Goal: Entertainment & Leisure: Consume media (video, audio)

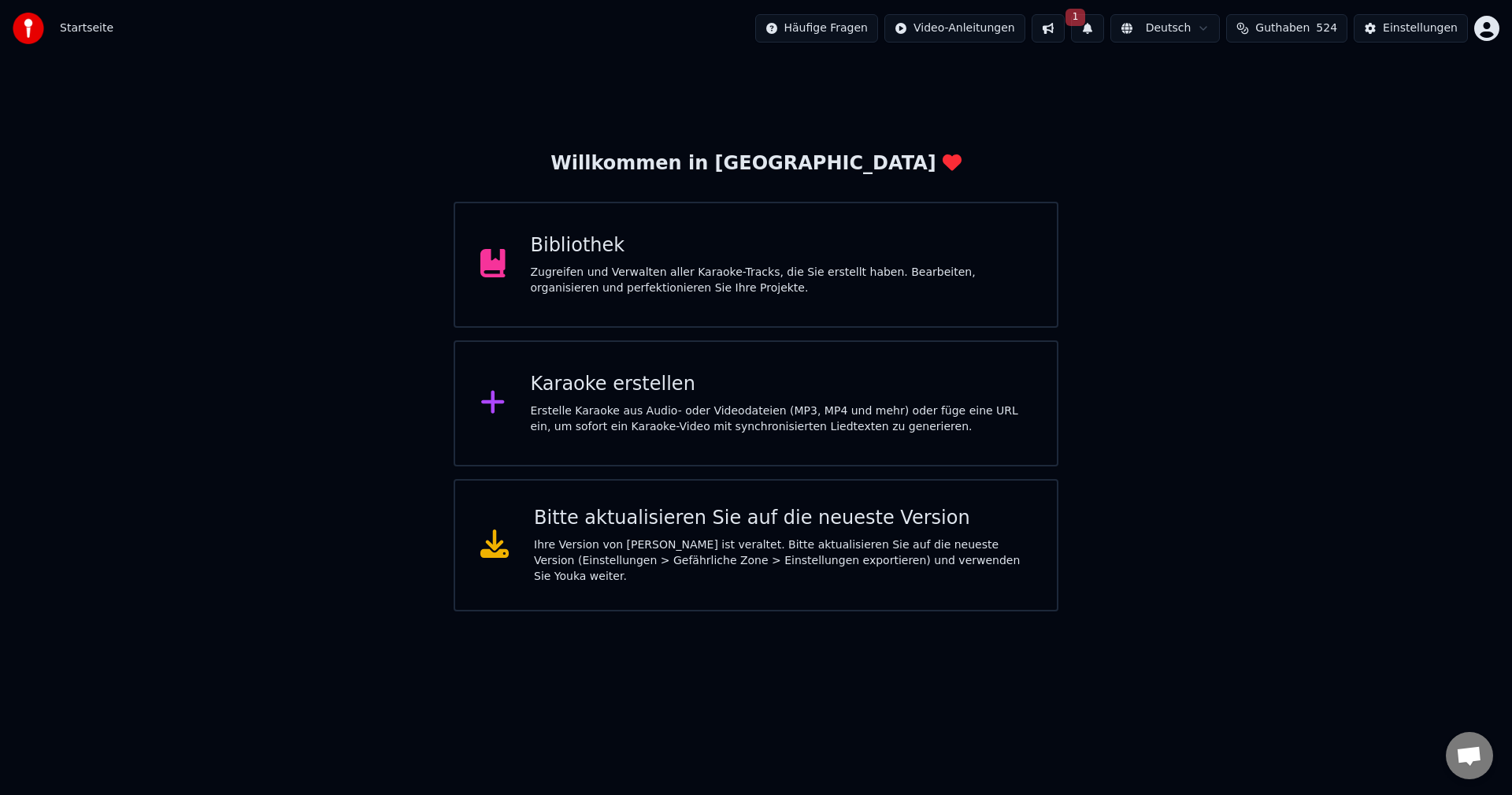
click at [573, 239] on div "Bibliothek" at bounding box center [782, 246] width 501 height 25
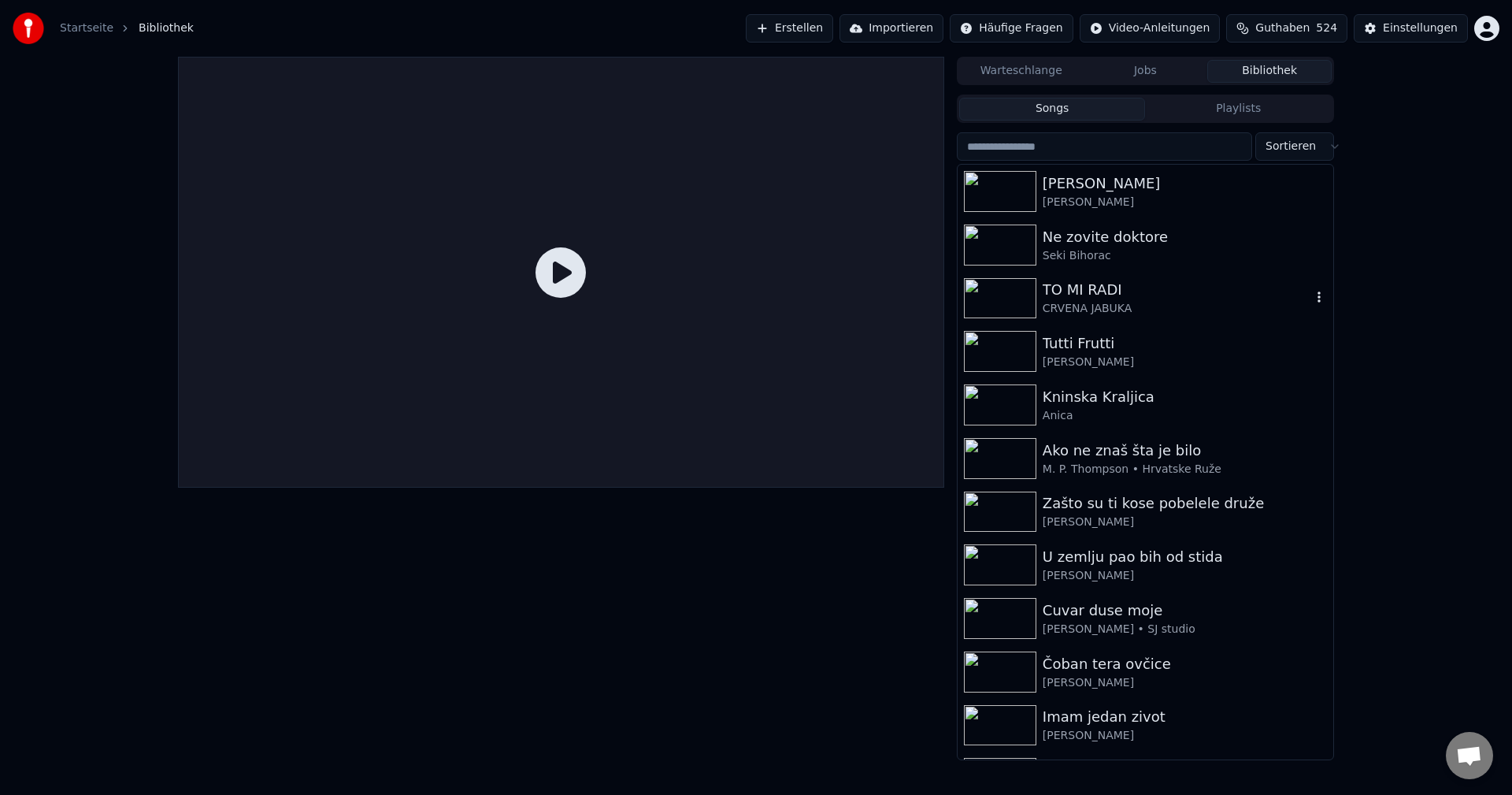
click at [1002, 302] on img at bounding box center [1000, 298] width 73 height 41
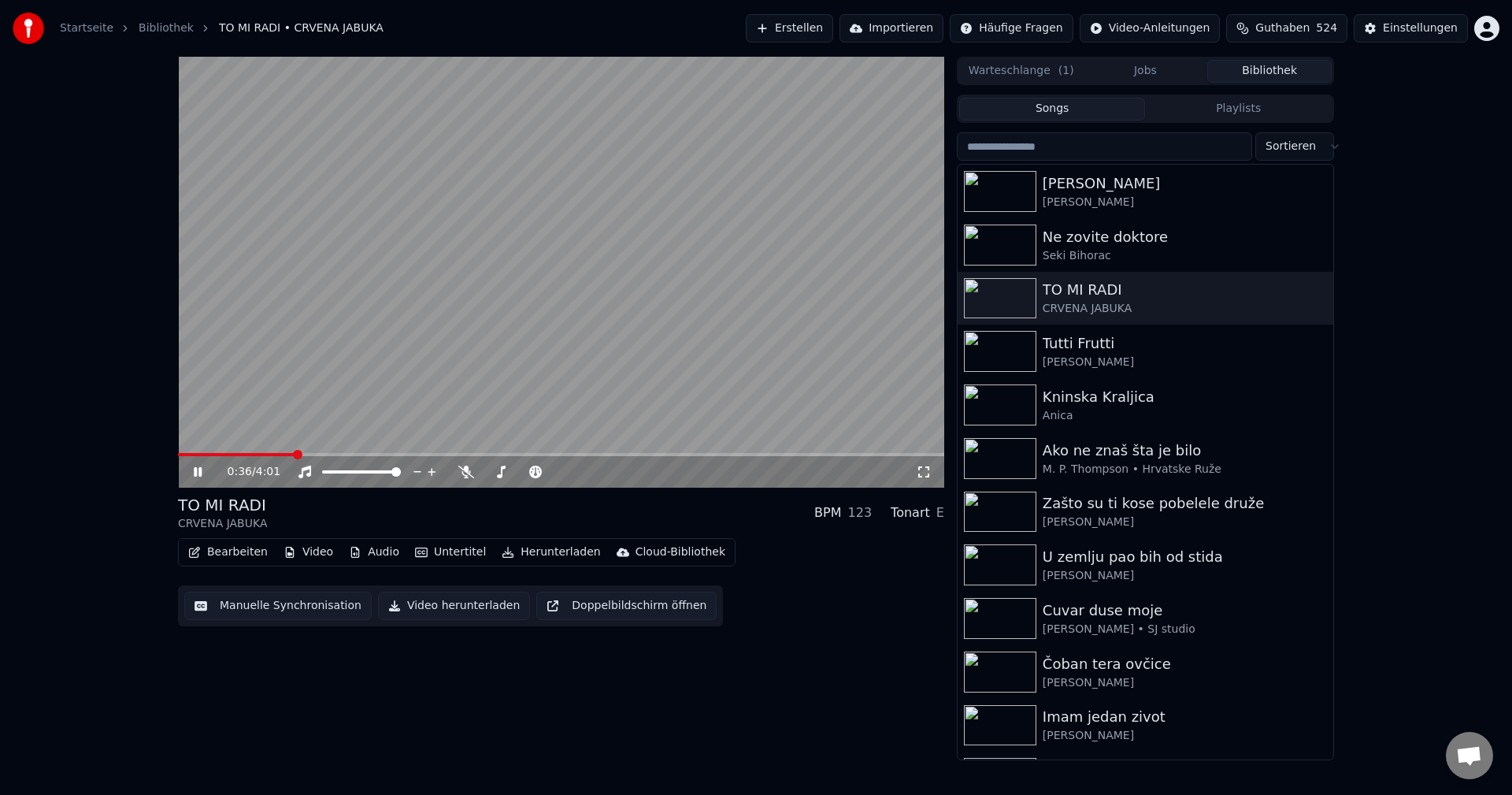
click at [191, 453] on span at bounding box center [236, 455] width 117 height 3
click at [191, 453] on span at bounding box center [263, 455] width 172 height 3
click at [207, 458] on div "0:56 / 4:01" at bounding box center [561, 471] width 767 height 31
click at [207, 454] on span at bounding box center [191, 455] width 28 height 3
click at [997, 344] on img at bounding box center [1000, 351] width 73 height 41
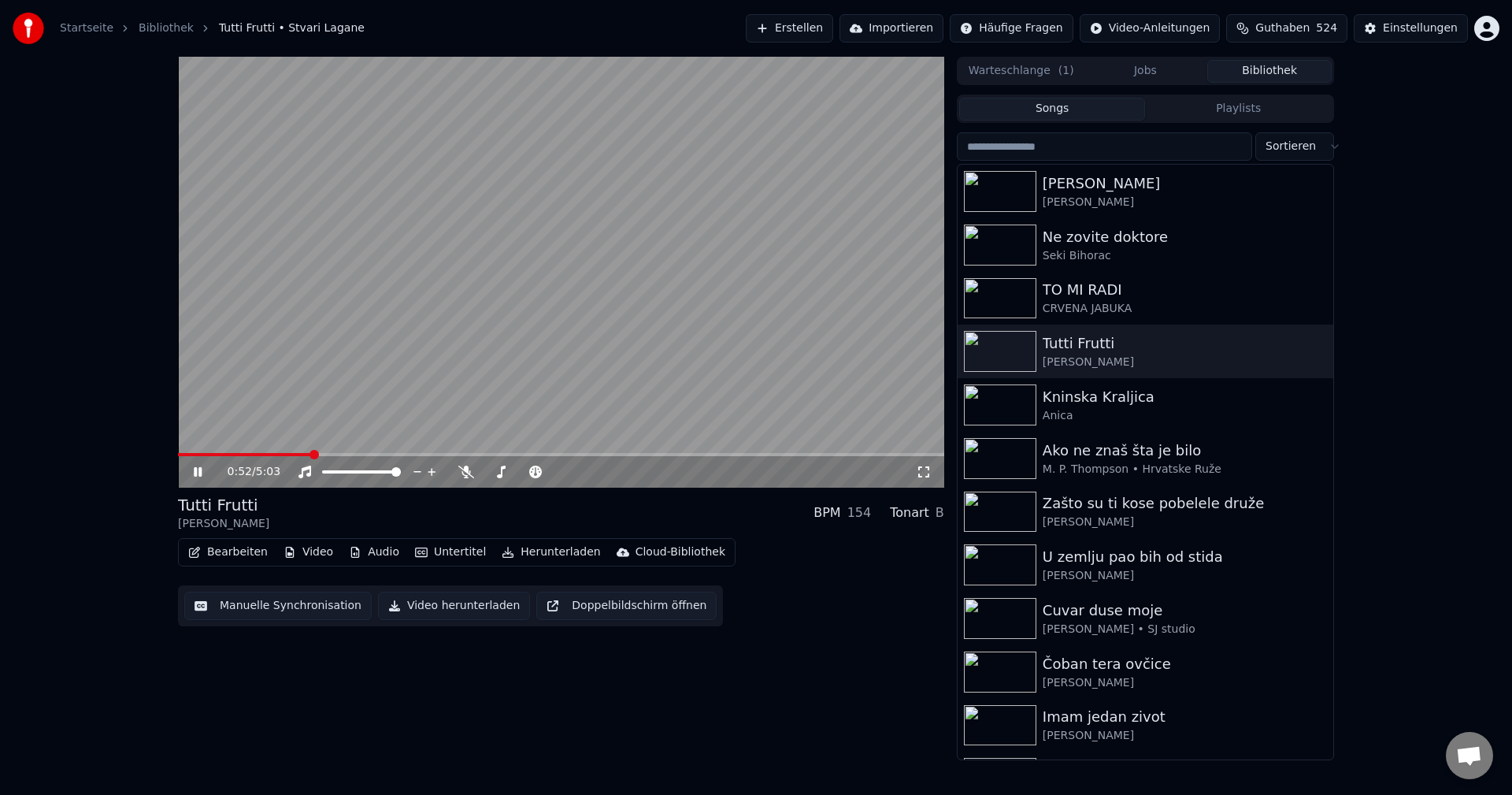
click at [202, 454] on span at bounding box center [244, 455] width 133 height 3
click at [226, 453] on span at bounding box center [561, 455] width 767 height 3
click at [214, 454] on span at bounding box center [501, 455] width 646 height 3
click at [238, 453] on span at bounding box center [561, 455] width 767 height 3
click at [595, 395] on video at bounding box center [561, 272] width 767 height 431
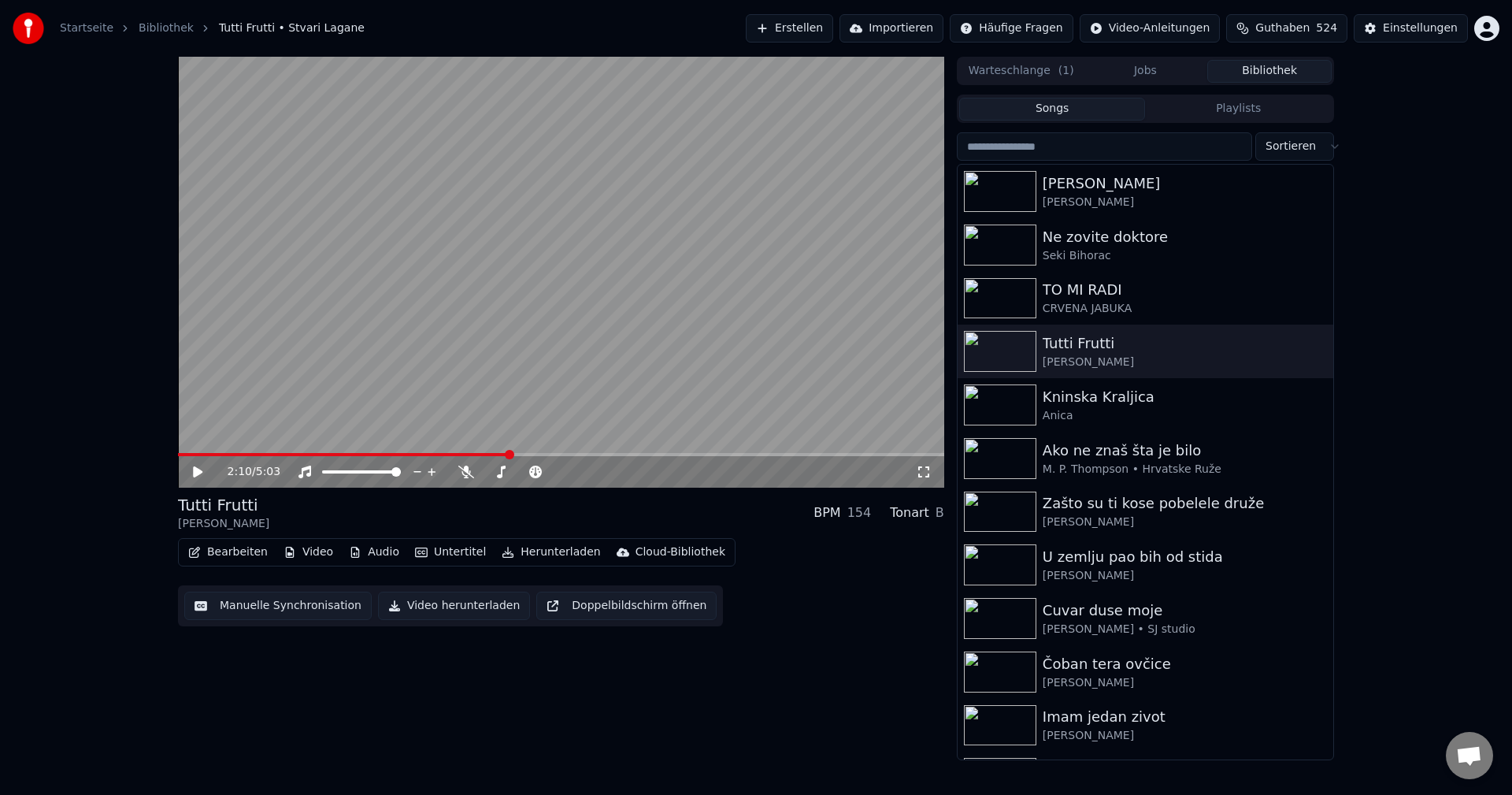
click at [204, 455] on span at bounding box center [343, 455] width 330 height 3
click at [239, 455] on span at bounding box center [561, 455] width 767 height 3
click at [449, 389] on video at bounding box center [561, 272] width 767 height 431
click at [584, 305] on video at bounding box center [561, 272] width 767 height 431
click at [1016, 358] on img at bounding box center [1000, 351] width 73 height 41
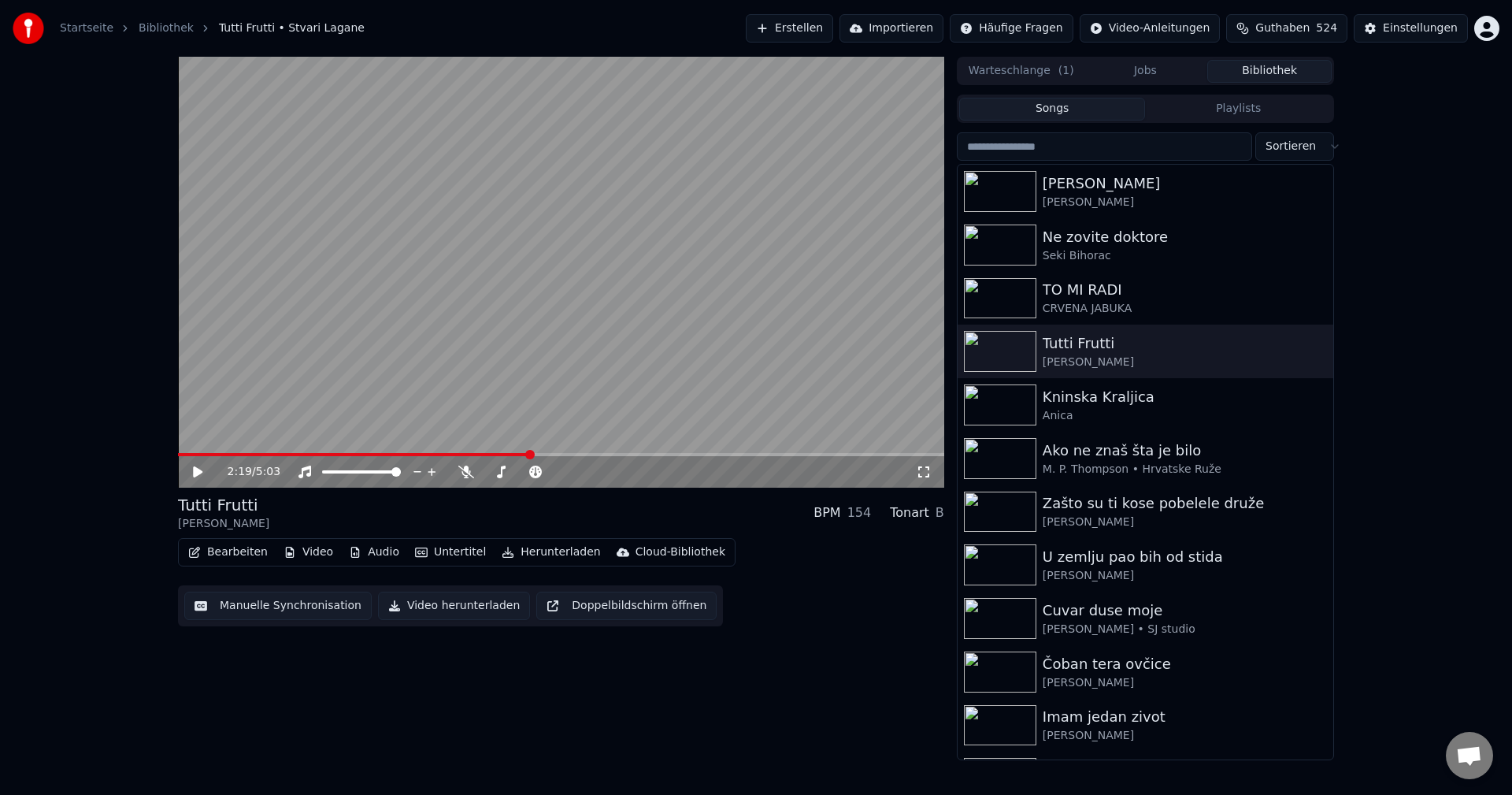
click at [189, 456] on span at bounding box center [354, 455] width 352 height 3
click at [797, 392] on video at bounding box center [561, 272] width 767 height 431
click at [211, 458] on div "1:03 / 5:03" at bounding box center [561, 471] width 767 height 31
click at [241, 453] on video at bounding box center [561, 272] width 767 height 431
click at [248, 453] on span at bounding box center [213, 455] width 71 height 3
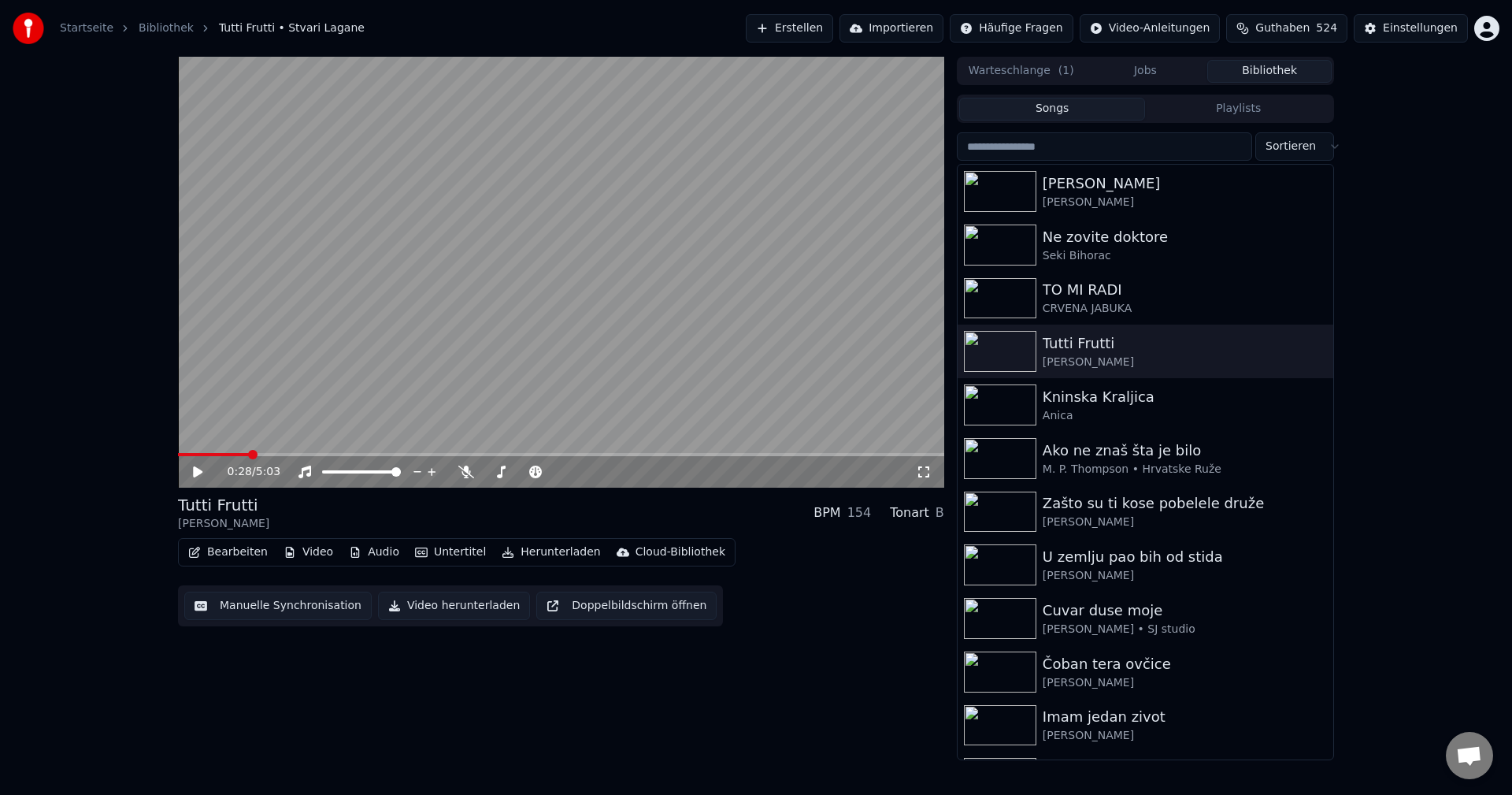
click at [663, 325] on video at bounding box center [561, 272] width 767 height 431
click at [205, 454] on span at bounding box center [246, 455] width 136 height 3
click at [243, 453] on span at bounding box center [269, 455] width 181 height 3
click at [249, 456] on span at bounding box center [291, 455] width 226 height 3
click at [1009, 402] on img at bounding box center [1000, 405] width 73 height 41
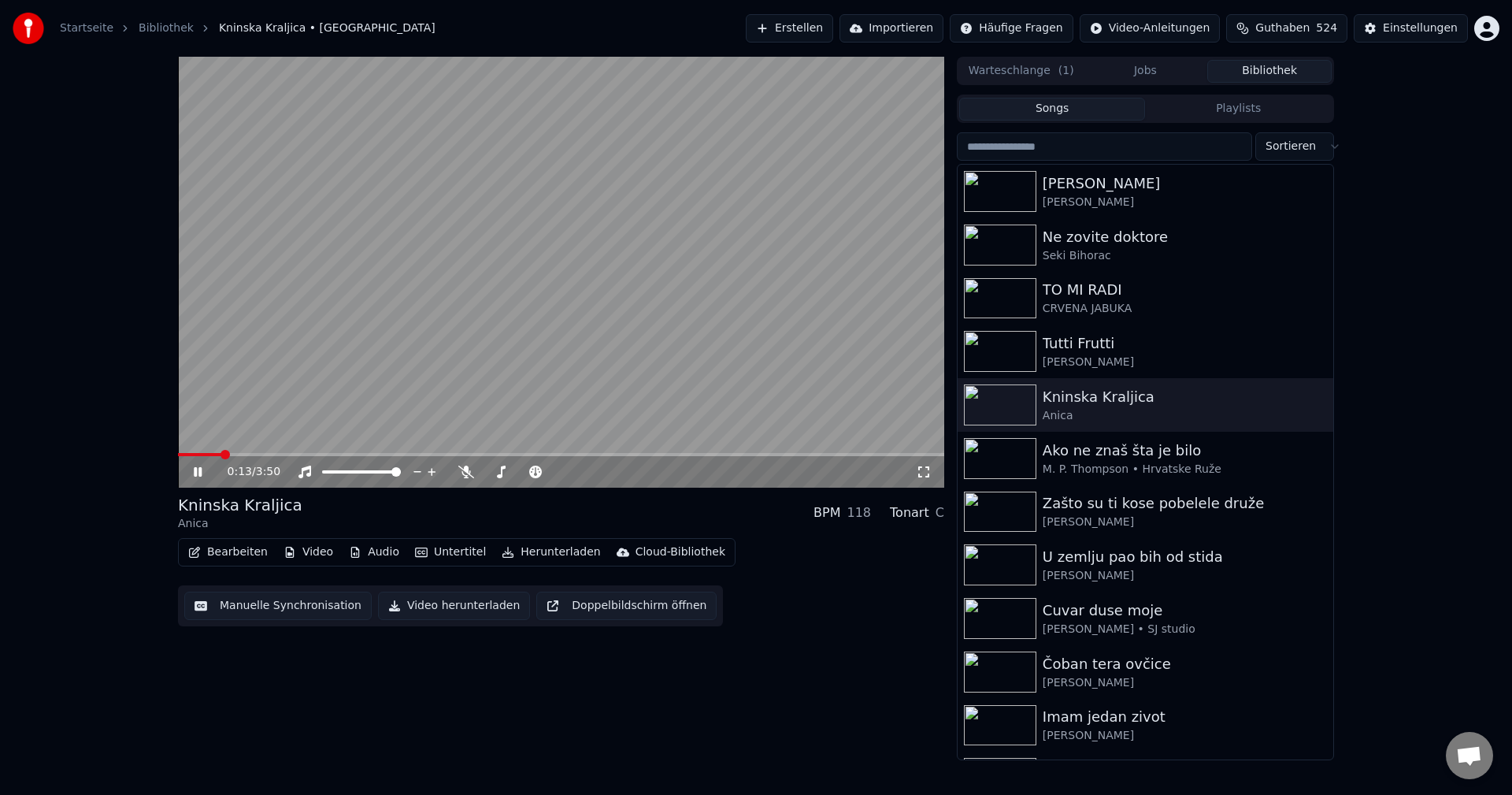
click at [219, 453] on span at bounding box center [561, 455] width 767 height 3
click at [225, 455] on span at bounding box center [275, 455] width 196 height 3
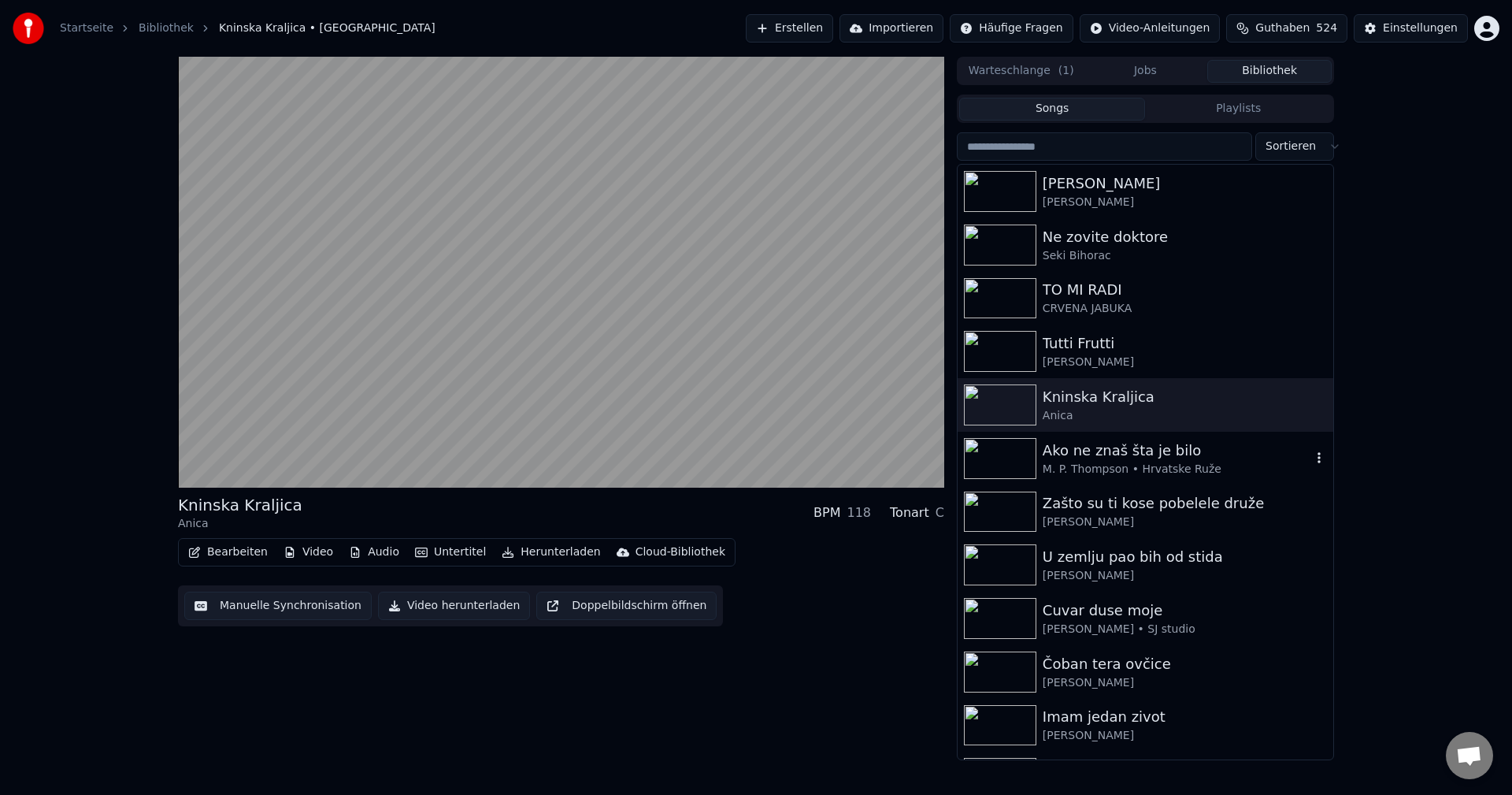
click at [995, 459] on img at bounding box center [1000, 459] width 73 height 41
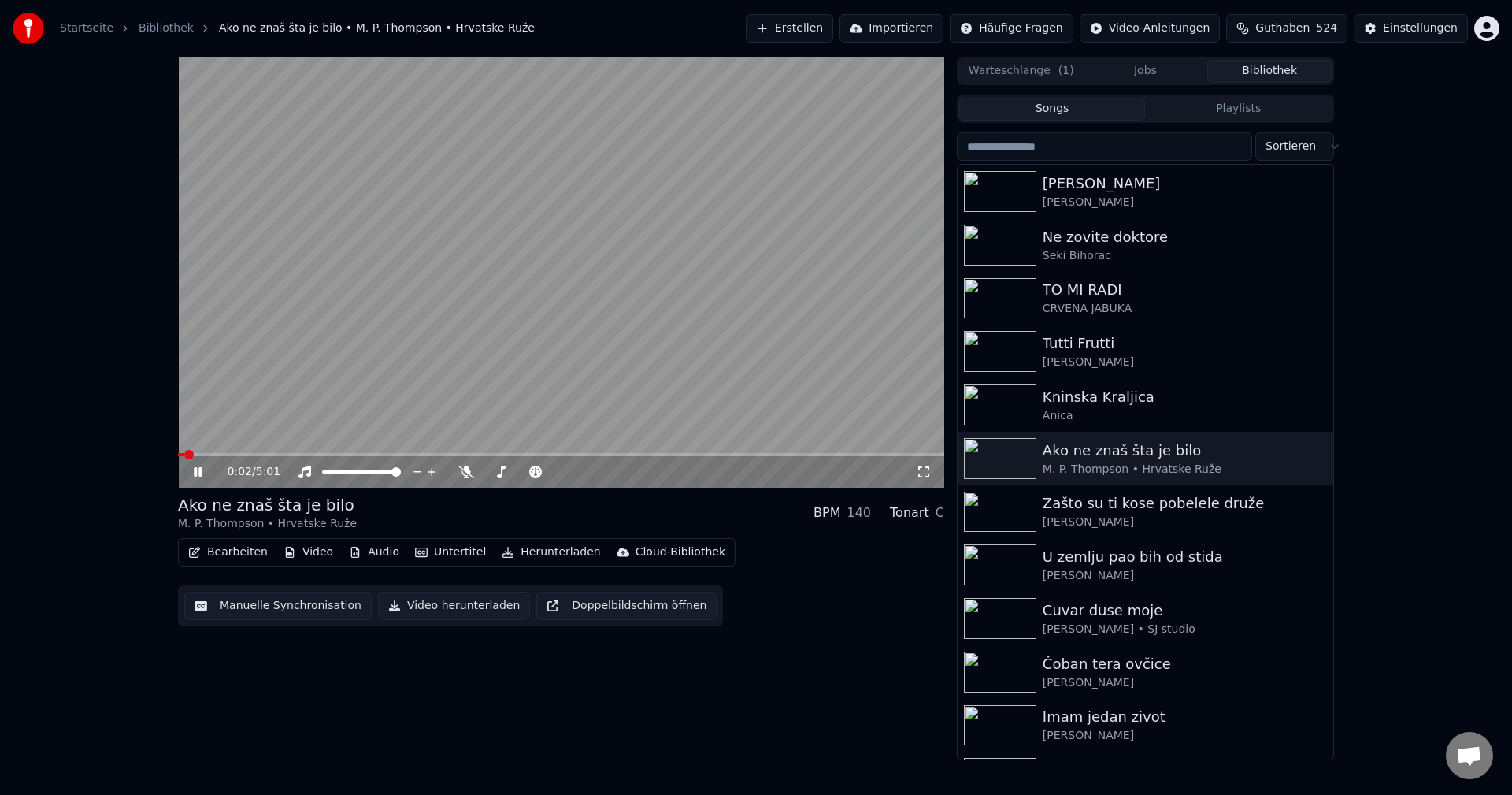
click at [219, 453] on video at bounding box center [561, 272] width 767 height 431
click at [215, 453] on span at bounding box center [561, 455] width 767 height 3
click at [198, 454] on span at bounding box center [188, 455] width 20 height 3
click at [186, 454] on span at bounding box center [181, 455] width 8 height 3
click at [493, 413] on video at bounding box center [561, 272] width 767 height 431
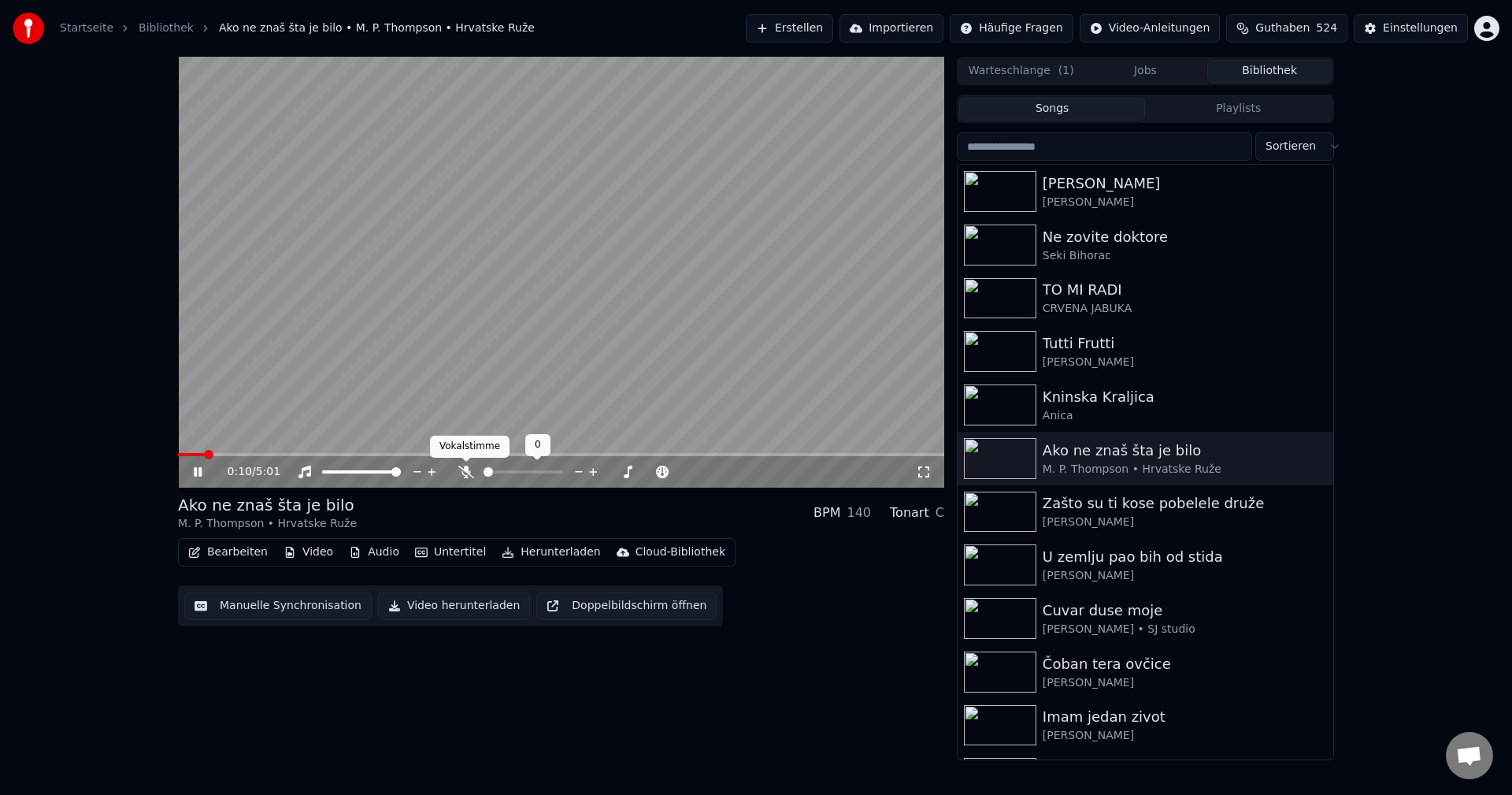
click at [460, 470] on icon at bounding box center [466, 471] width 16 height 13
click at [202, 450] on video at bounding box center [561, 272] width 767 height 431
click at [198, 455] on span at bounding box center [202, 455] width 50 height 3
drag, startPoint x: 307, startPoint y: 420, endPoint x: 296, endPoint y: 420, distance: 11.0
click at [307, 419] on video at bounding box center [561, 272] width 767 height 431
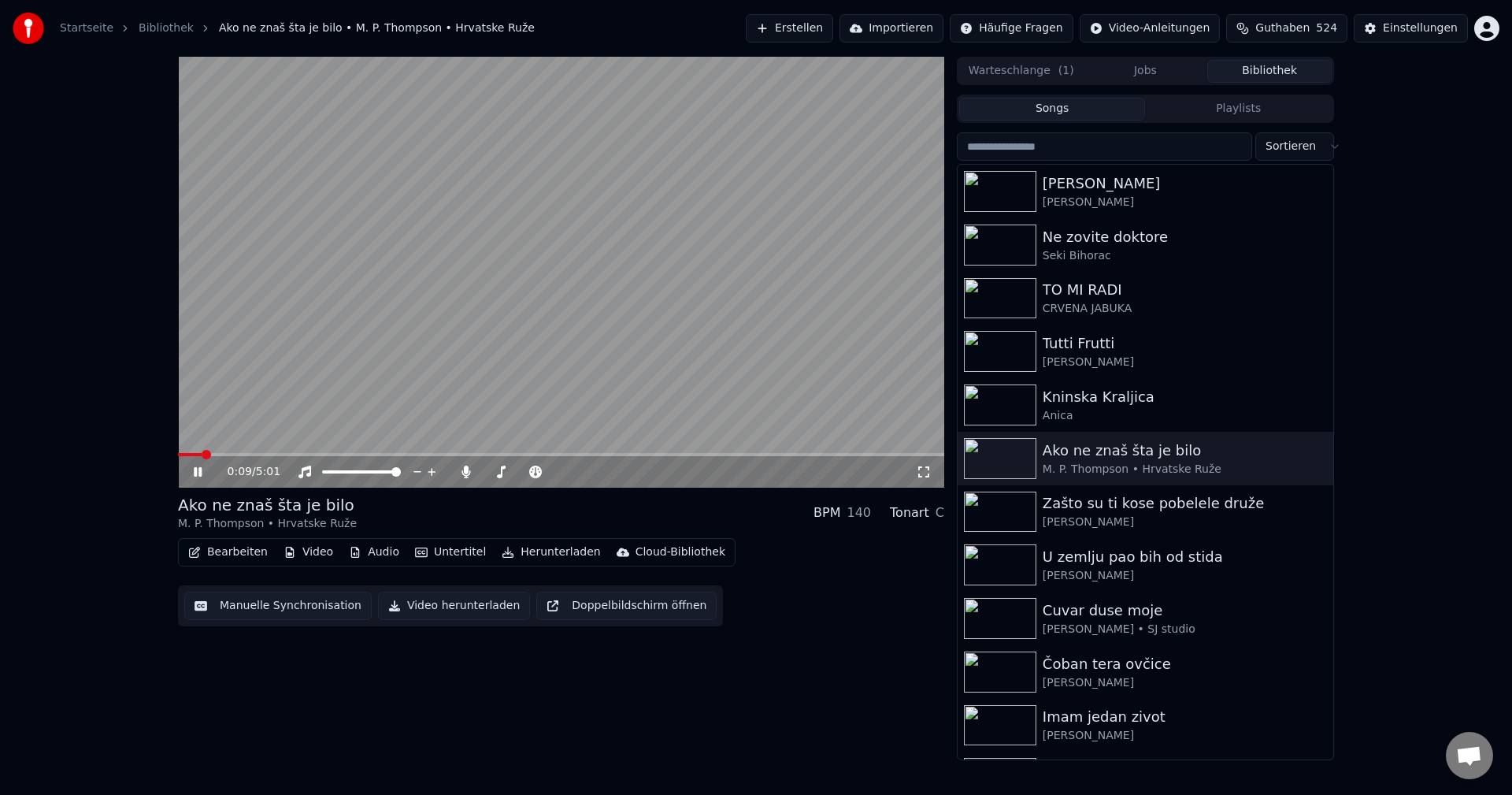
click at [186, 453] on span at bounding box center [190, 455] width 24 height 3
click at [185, 455] on span at bounding box center [181, 455] width 8 height 3
click at [186, 453] on span at bounding box center [190, 454] width 9 height 9
click at [194, 453] on span at bounding box center [334, 455] width 312 height 3
drag, startPoint x: 194, startPoint y: 453, endPoint x: 140, endPoint y: 466, distance: 55.5
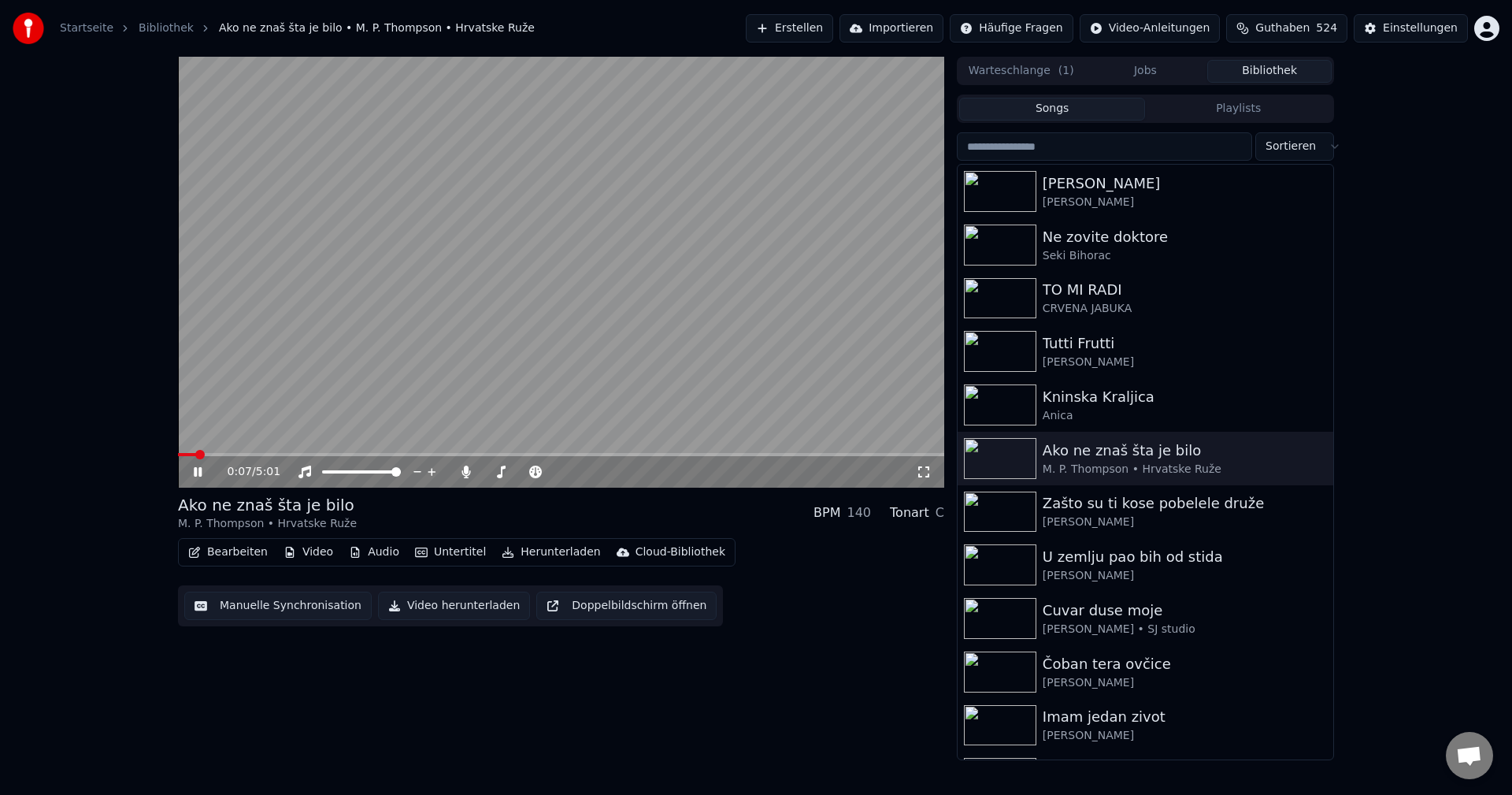
click at [125, 453] on div "0:07 / 5:01 Ako ne znaš šta je bilo M. P. Thompson • Hrvatske Ruže BPM 140 Tona…" at bounding box center [756, 409] width 1512 height 703
click at [178, 459] on span at bounding box center [182, 454] width 9 height 9
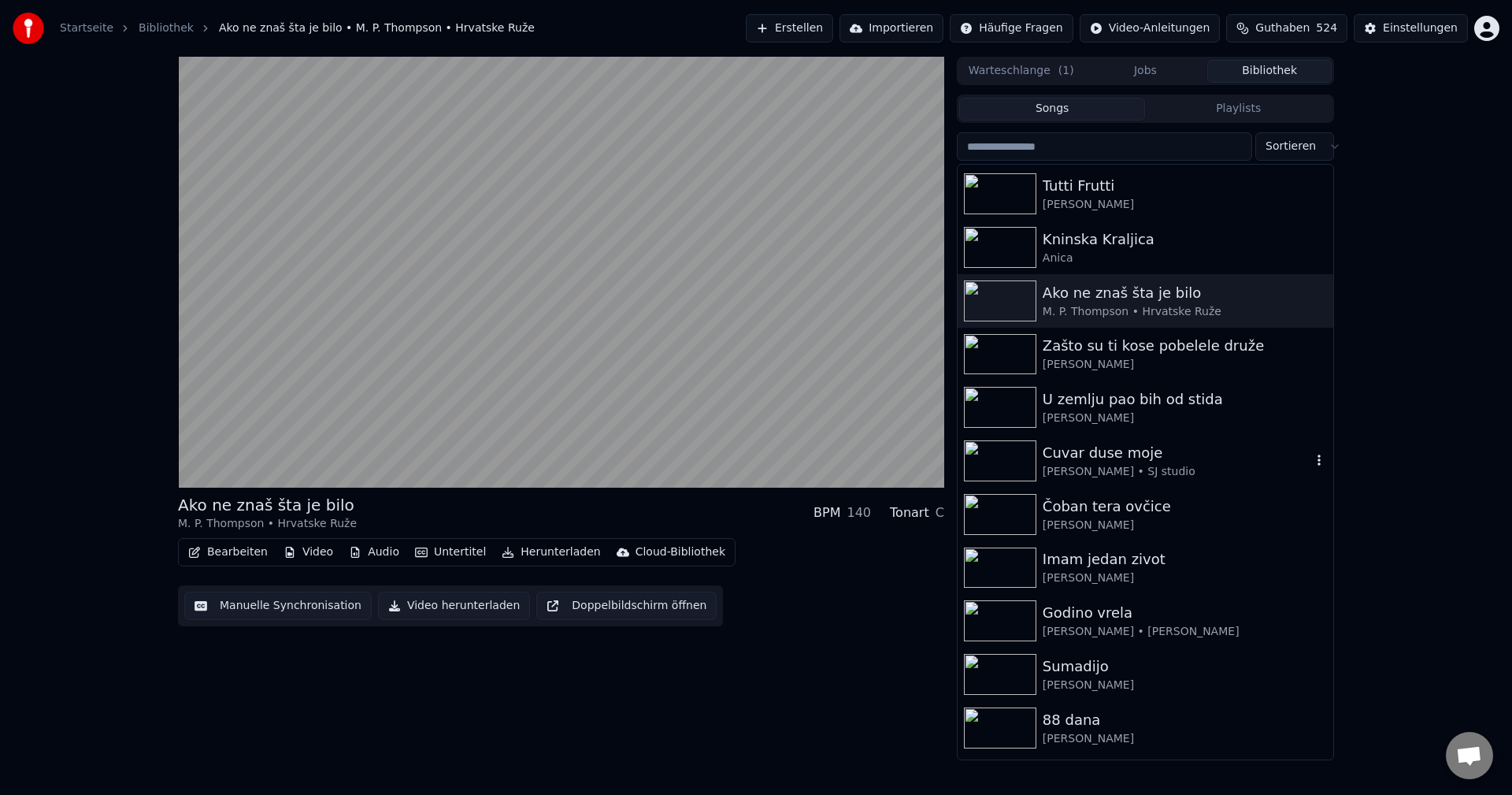
click at [1001, 456] on img at bounding box center [1000, 461] width 73 height 41
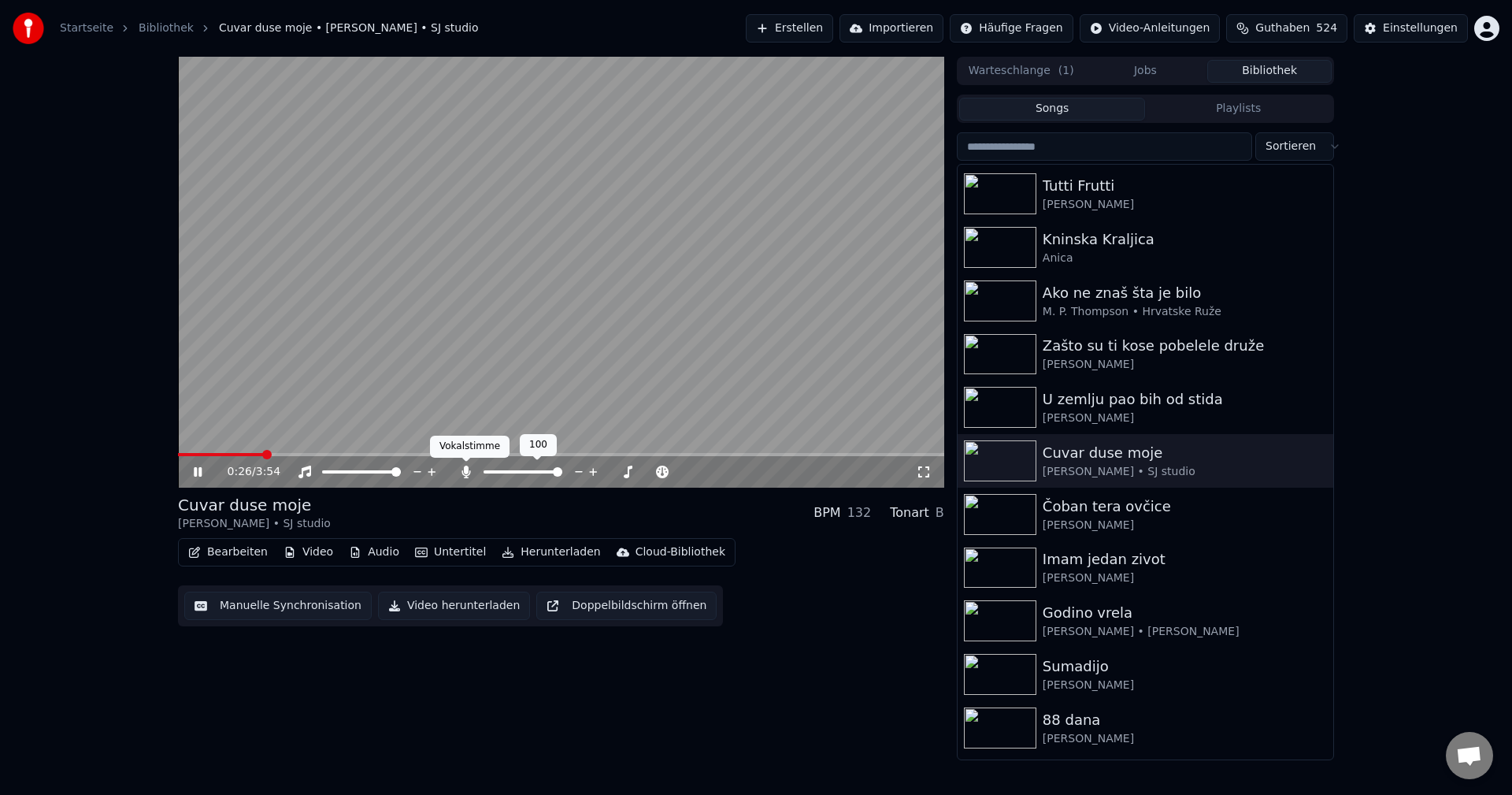
click at [462, 466] on icon at bounding box center [466, 471] width 16 height 13
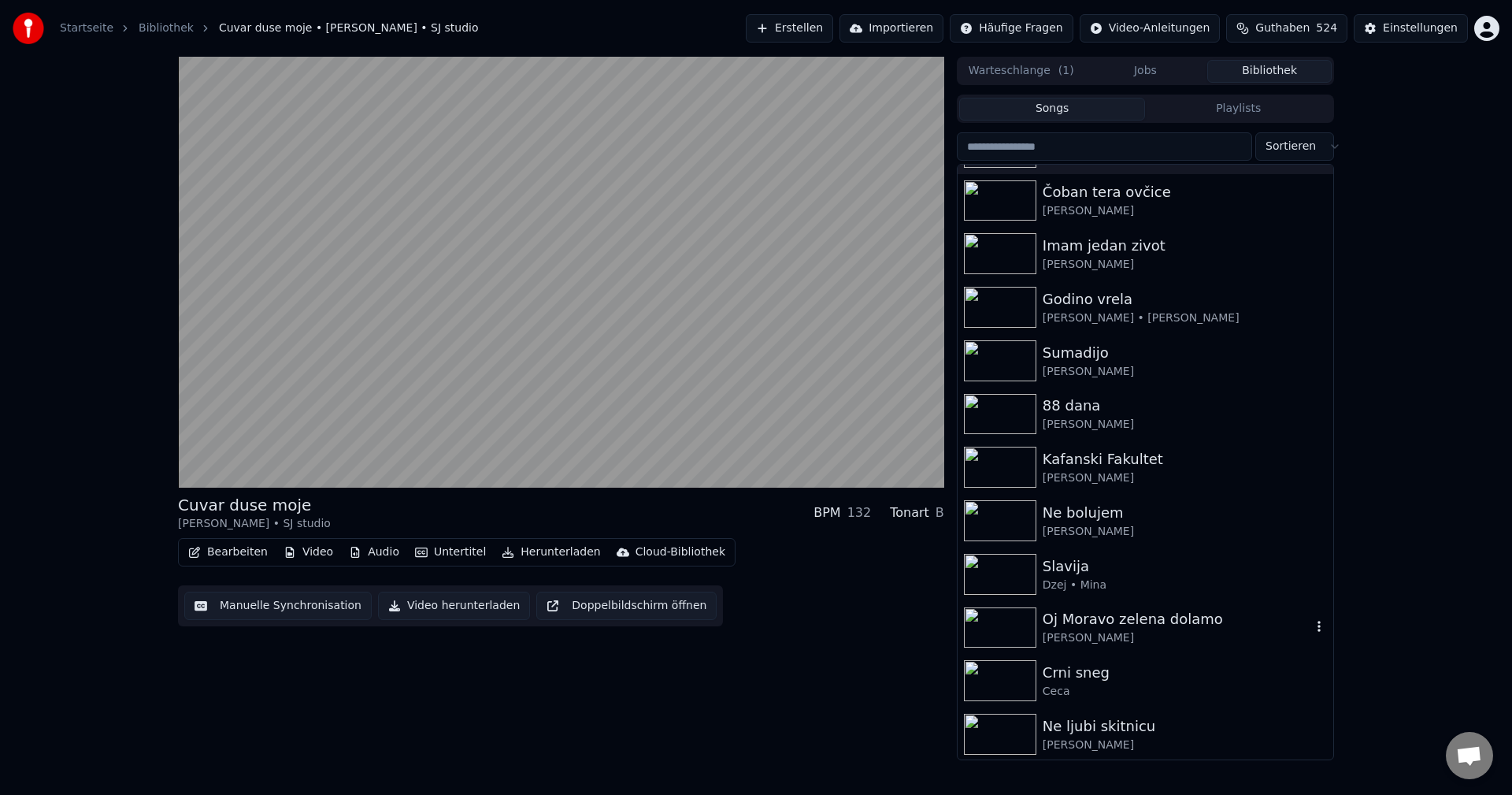
scroll to position [552, 0]
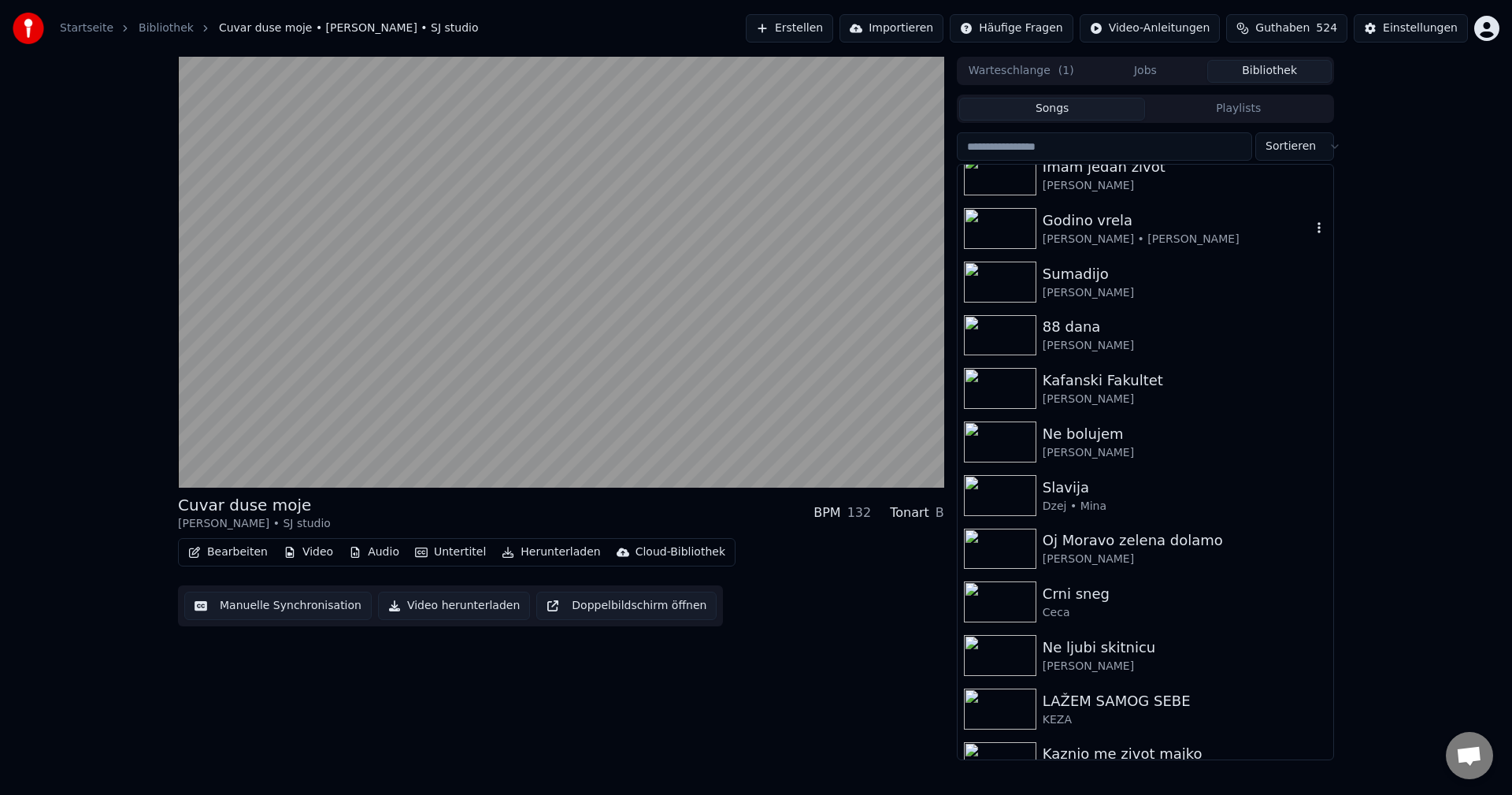
click at [993, 231] on img at bounding box center [1000, 228] width 73 height 41
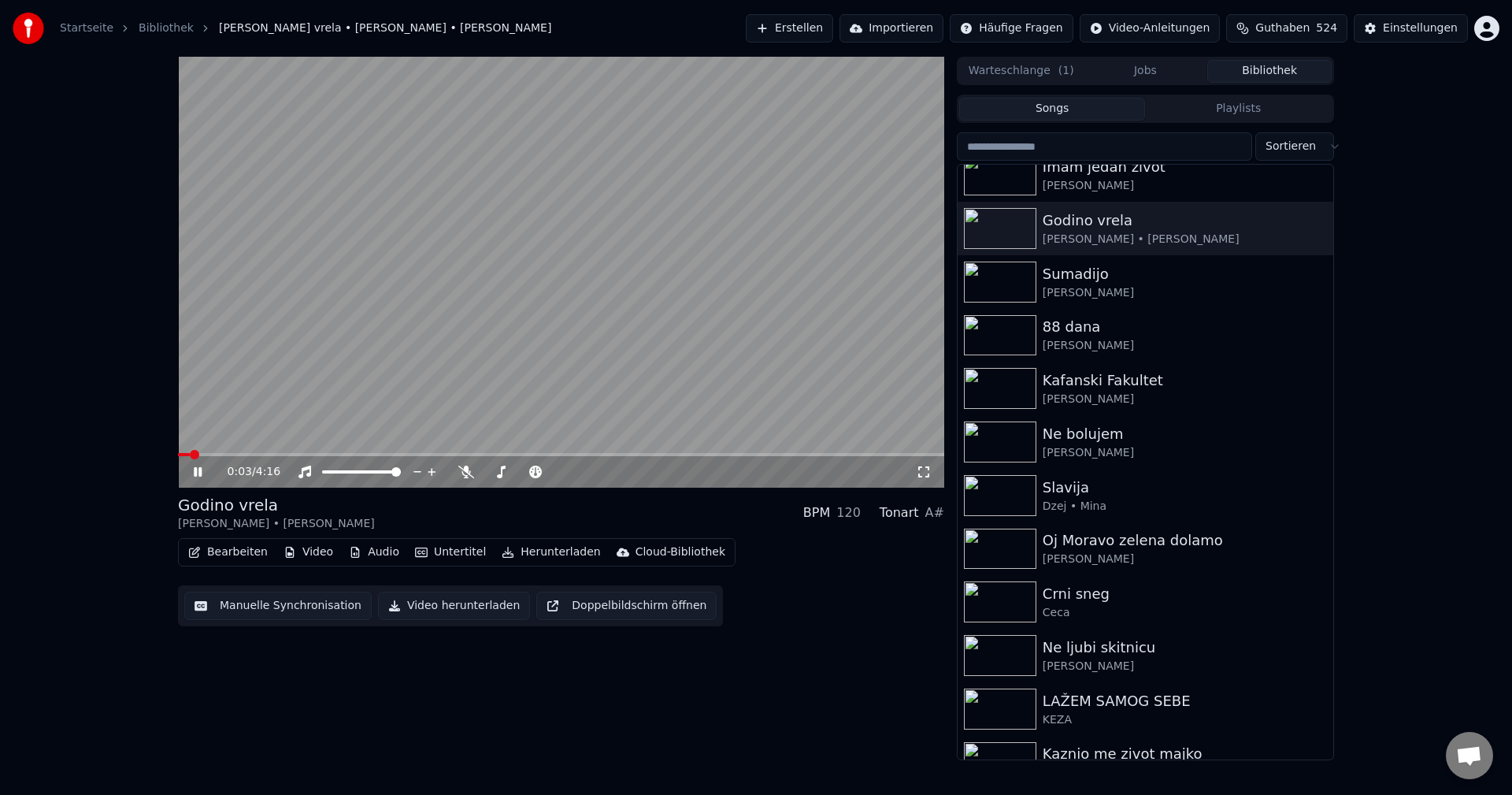
click at [213, 453] on video at bounding box center [561, 272] width 767 height 431
click at [216, 454] on span at bounding box center [561, 455] width 767 height 3
click at [359, 420] on video at bounding box center [561, 272] width 767 height 431
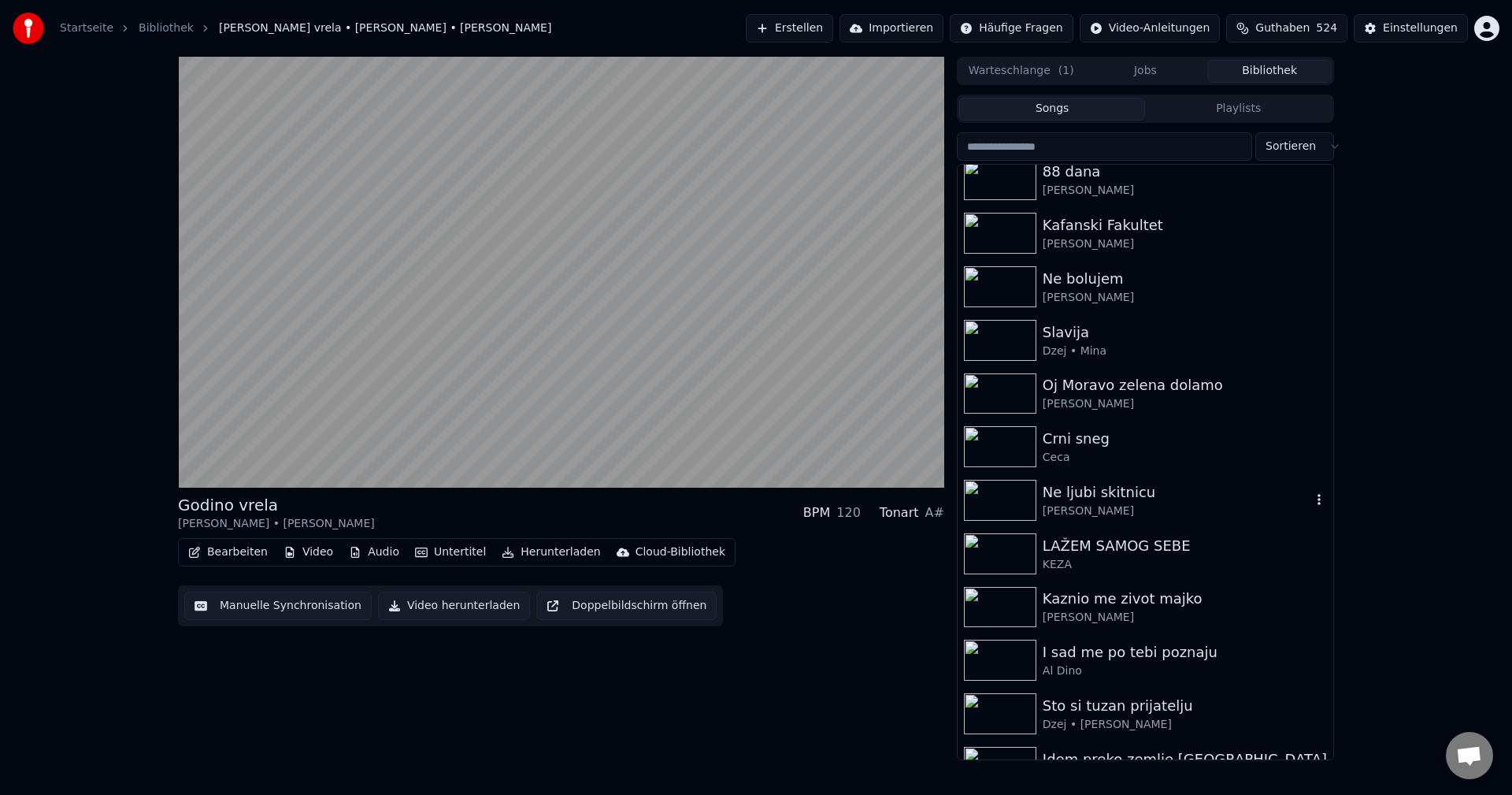
scroll to position [709, 0]
click at [1003, 655] on img at bounding box center [1000, 659] width 73 height 41
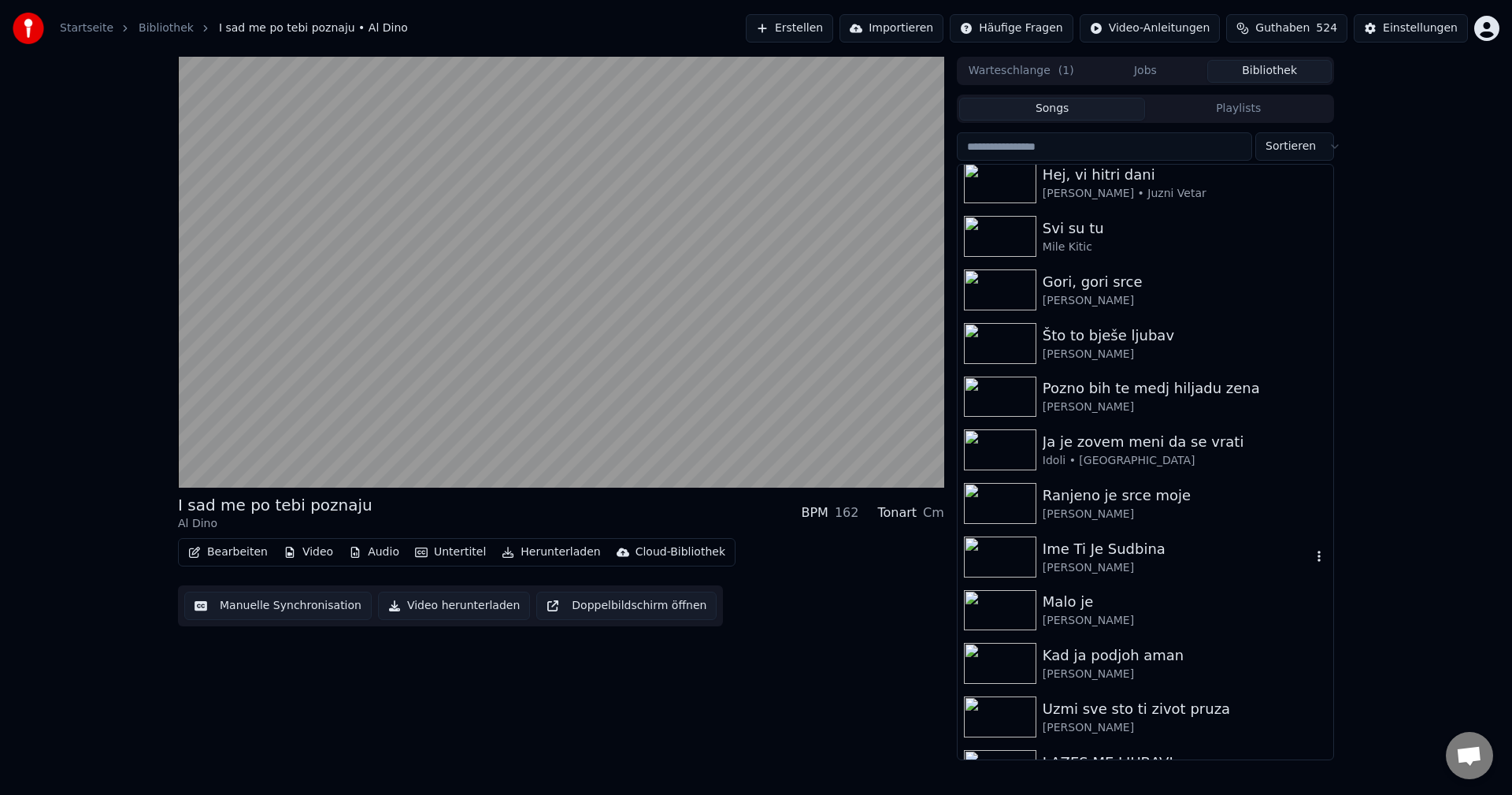
scroll to position [2049, 0]
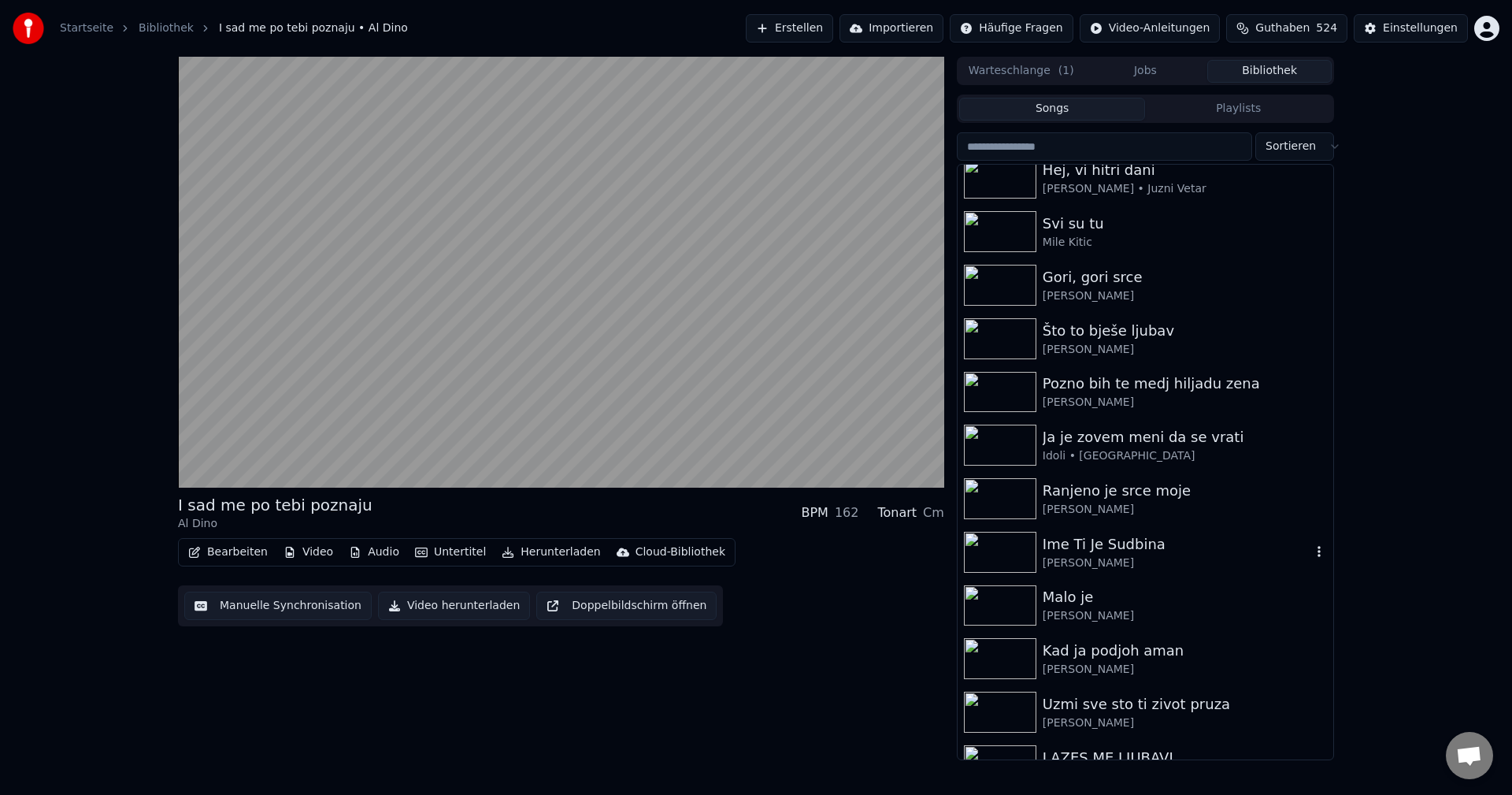
click at [1008, 553] on img at bounding box center [1000, 552] width 73 height 41
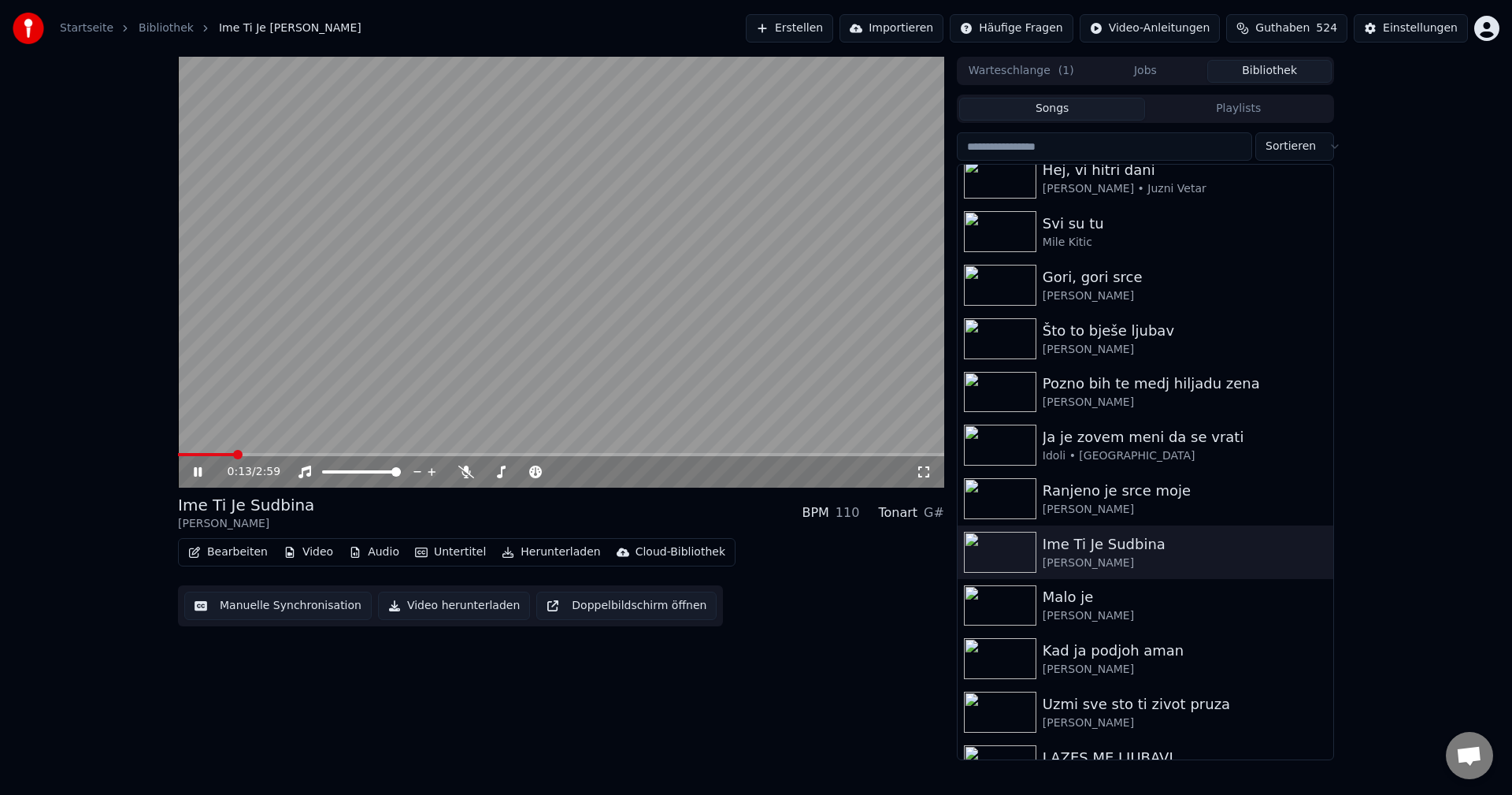
click at [231, 453] on span at bounding box center [206, 455] width 56 height 3
click at [239, 452] on video at bounding box center [561, 272] width 767 height 431
click at [241, 454] on span at bounding box center [308, 455] width 262 height 3
click at [361, 392] on video at bounding box center [561, 272] width 767 height 431
click at [203, 456] on span at bounding box center [278, 455] width 201 height 3
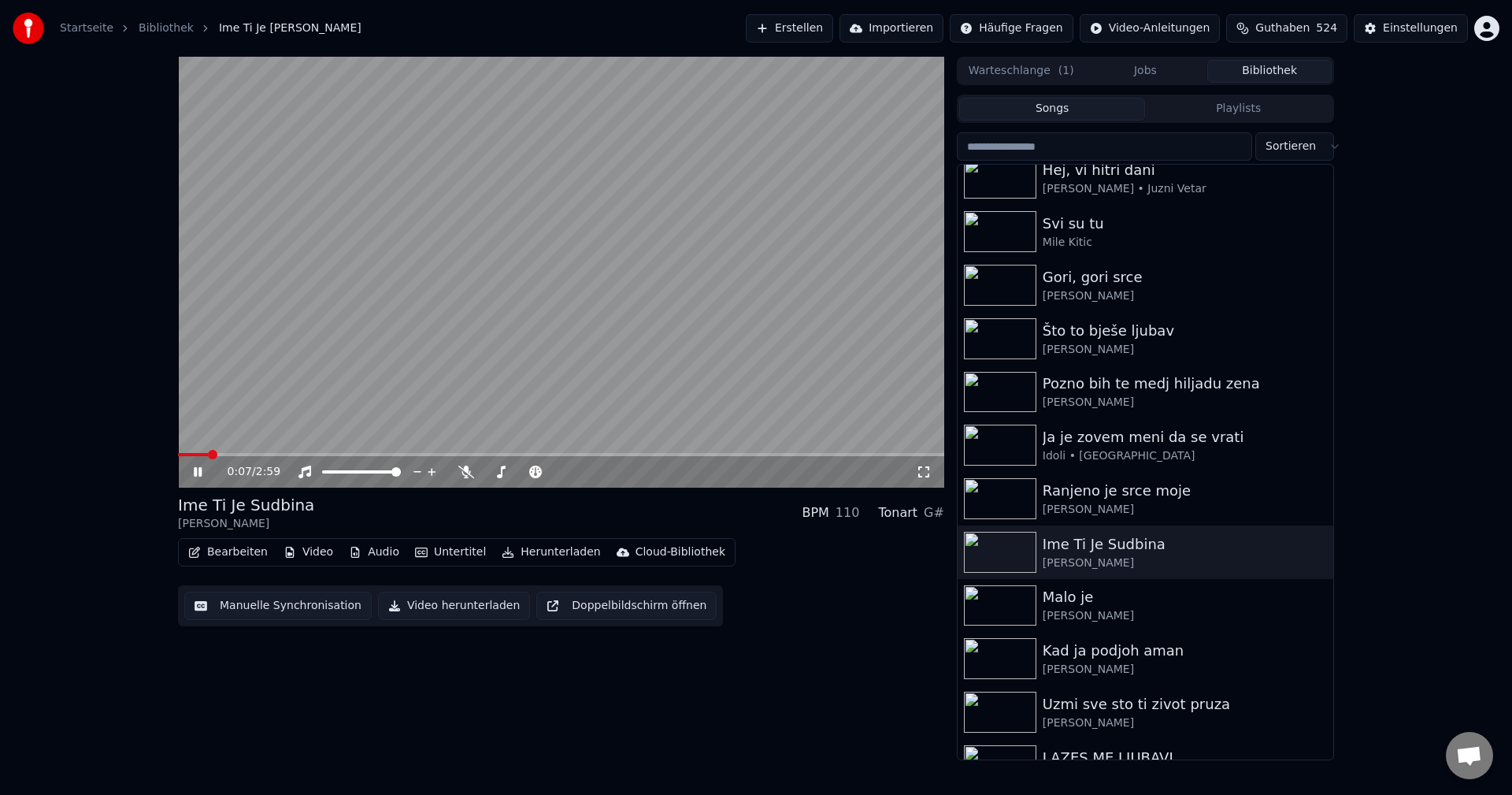
click at [207, 455] on span at bounding box center [192, 455] width 30 height 3
click at [461, 475] on icon at bounding box center [466, 471] width 16 height 13
click at [467, 474] on icon at bounding box center [466, 471] width 8 height 13
click at [1009, 334] on img at bounding box center [1000, 339] width 73 height 41
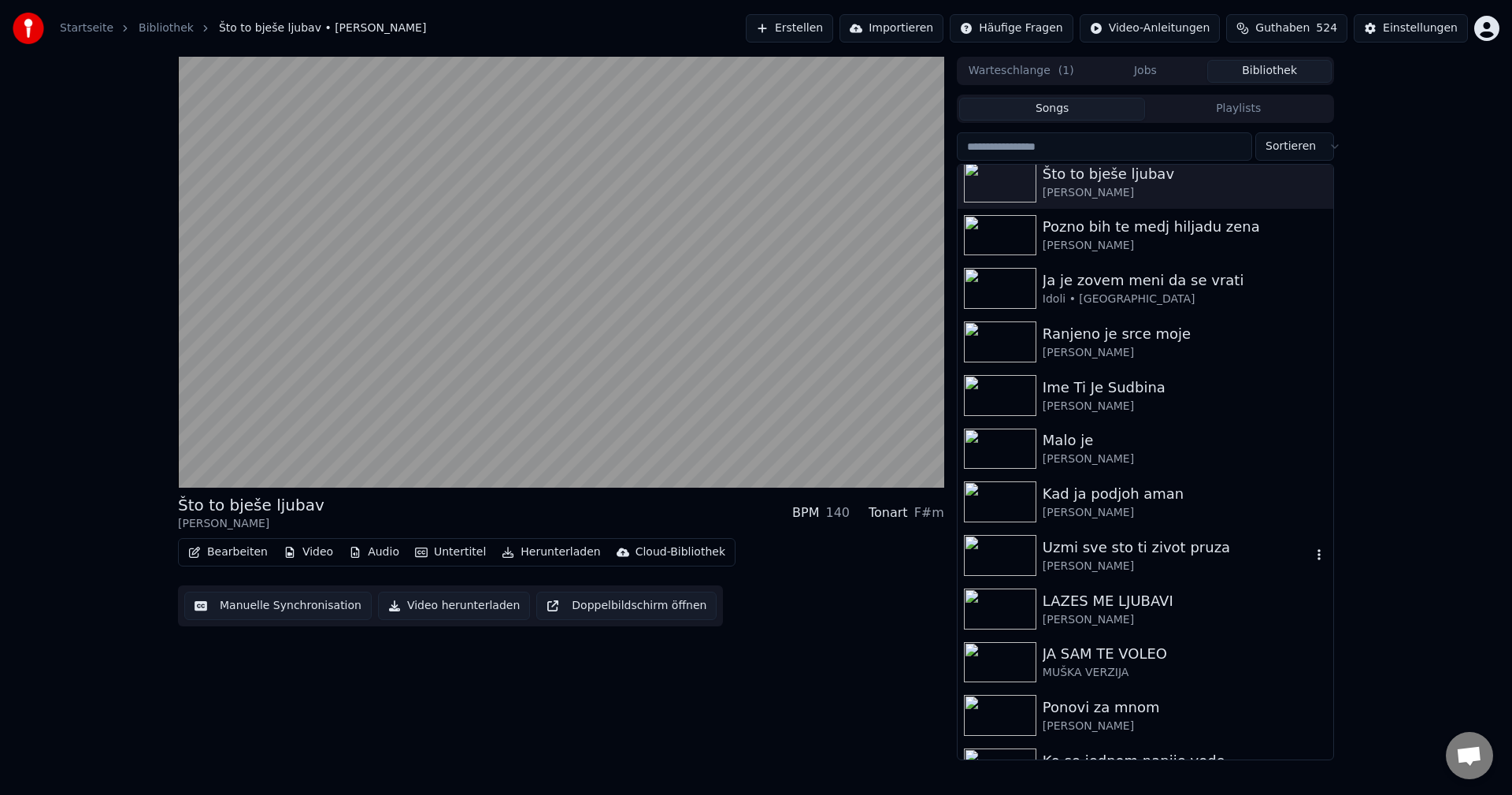
scroll to position [2364, 0]
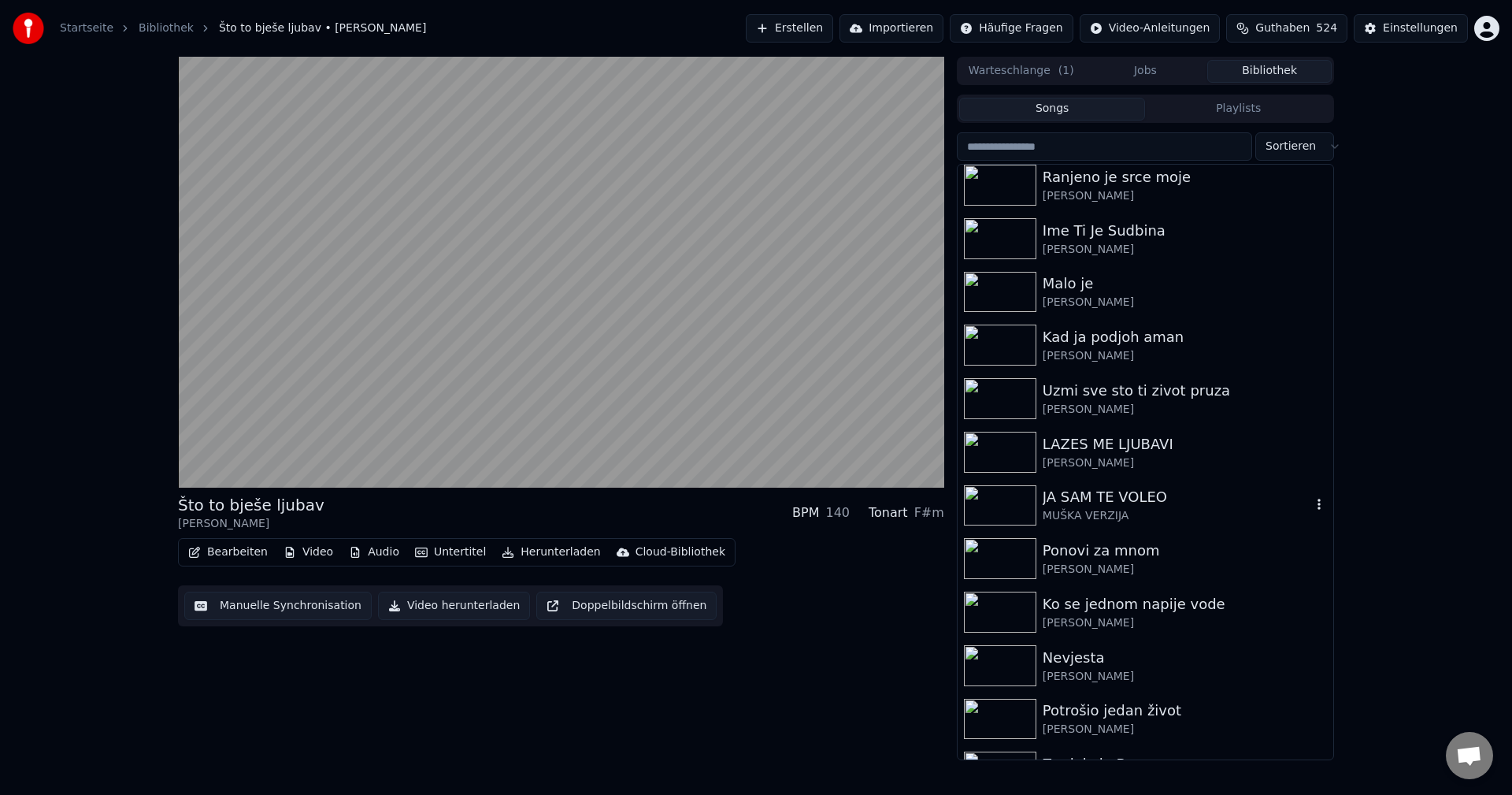
click at [988, 505] on img at bounding box center [1000, 506] width 73 height 41
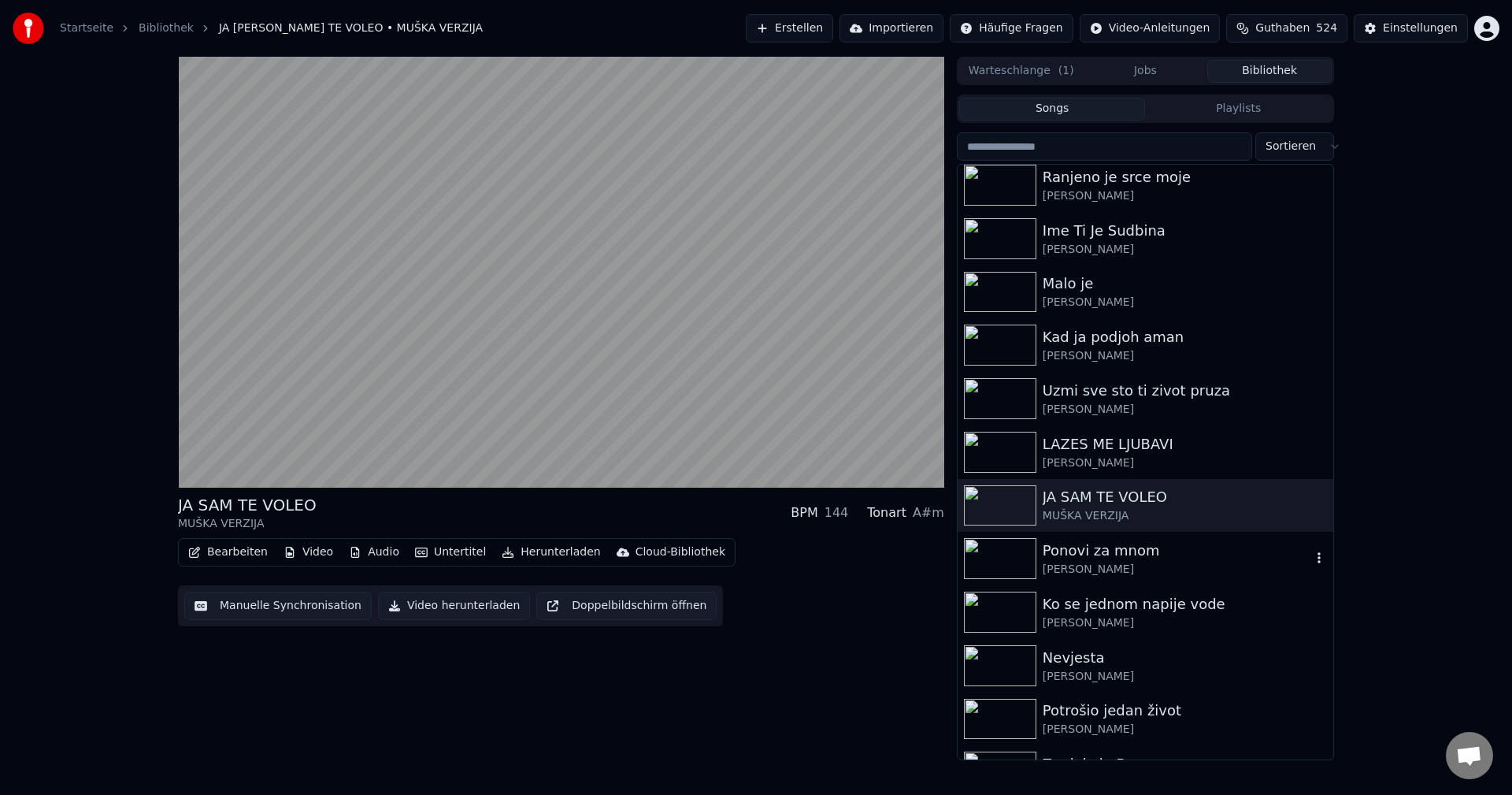
click at [1007, 543] on img at bounding box center [1000, 559] width 73 height 41
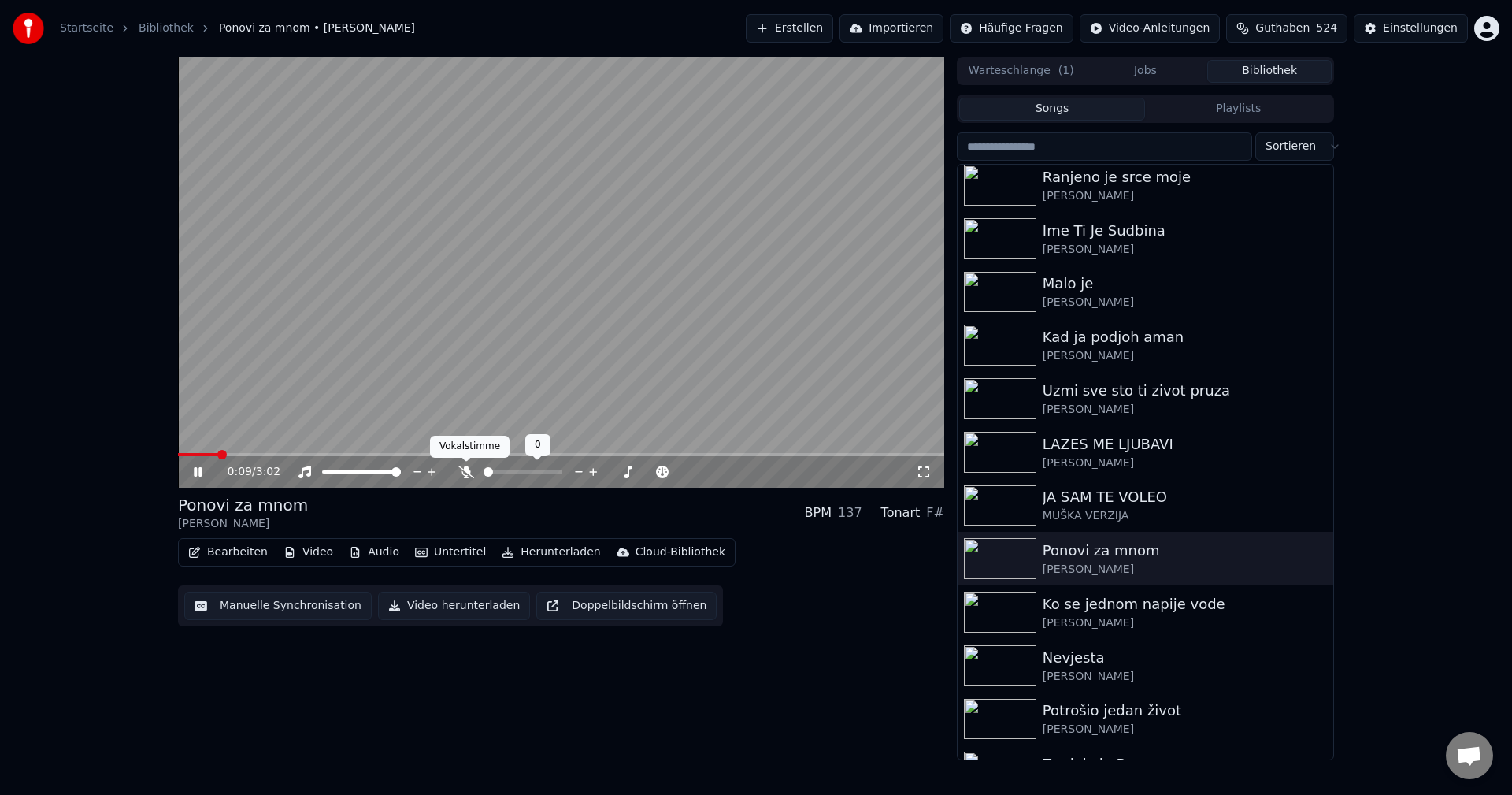
click at [466, 475] on icon at bounding box center [466, 471] width 16 height 13
click at [1016, 610] on img at bounding box center [1000, 612] width 73 height 41
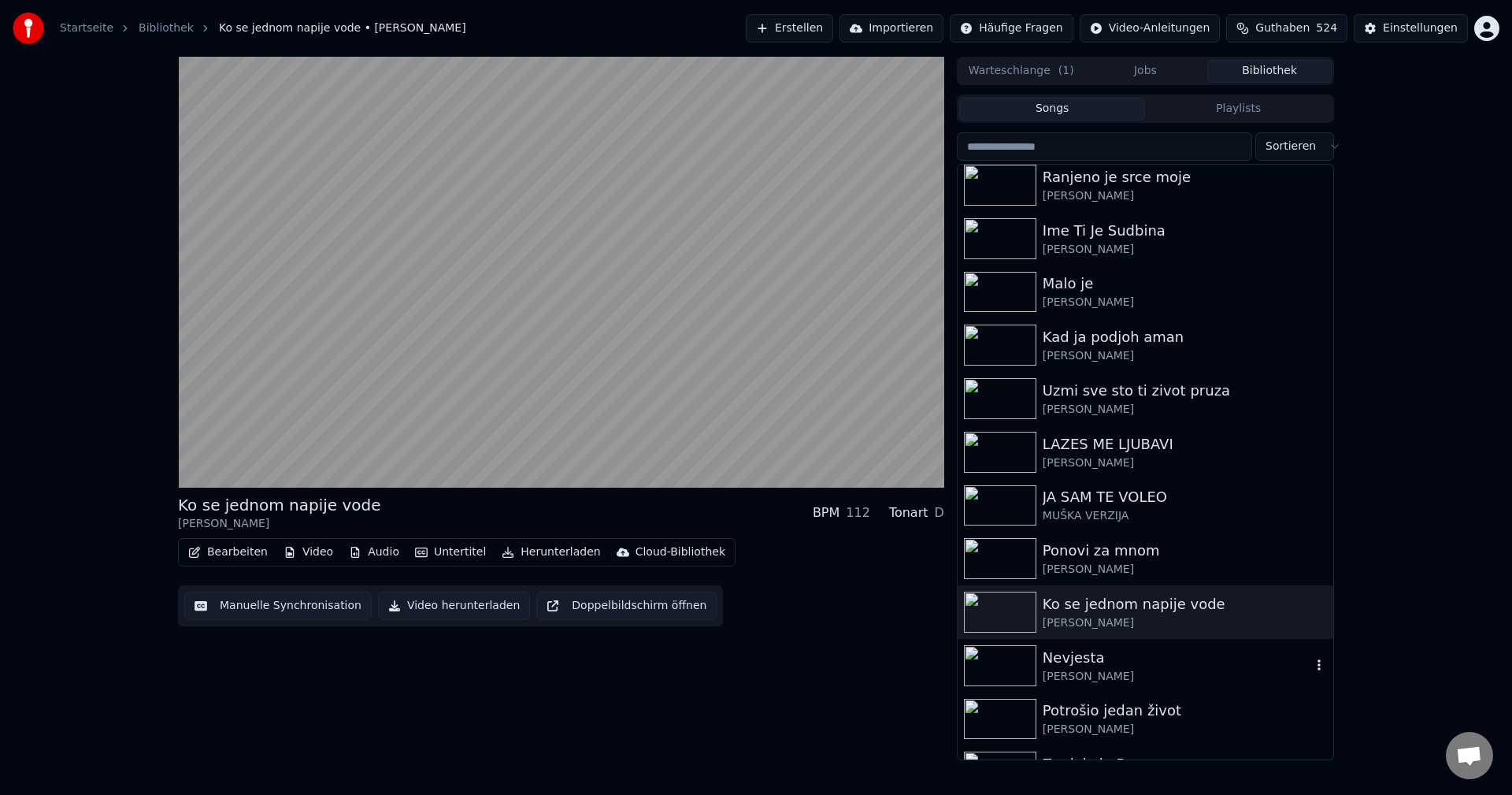
click at [1014, 667] on img at bounding box center [1000, 665] width 73 height 41
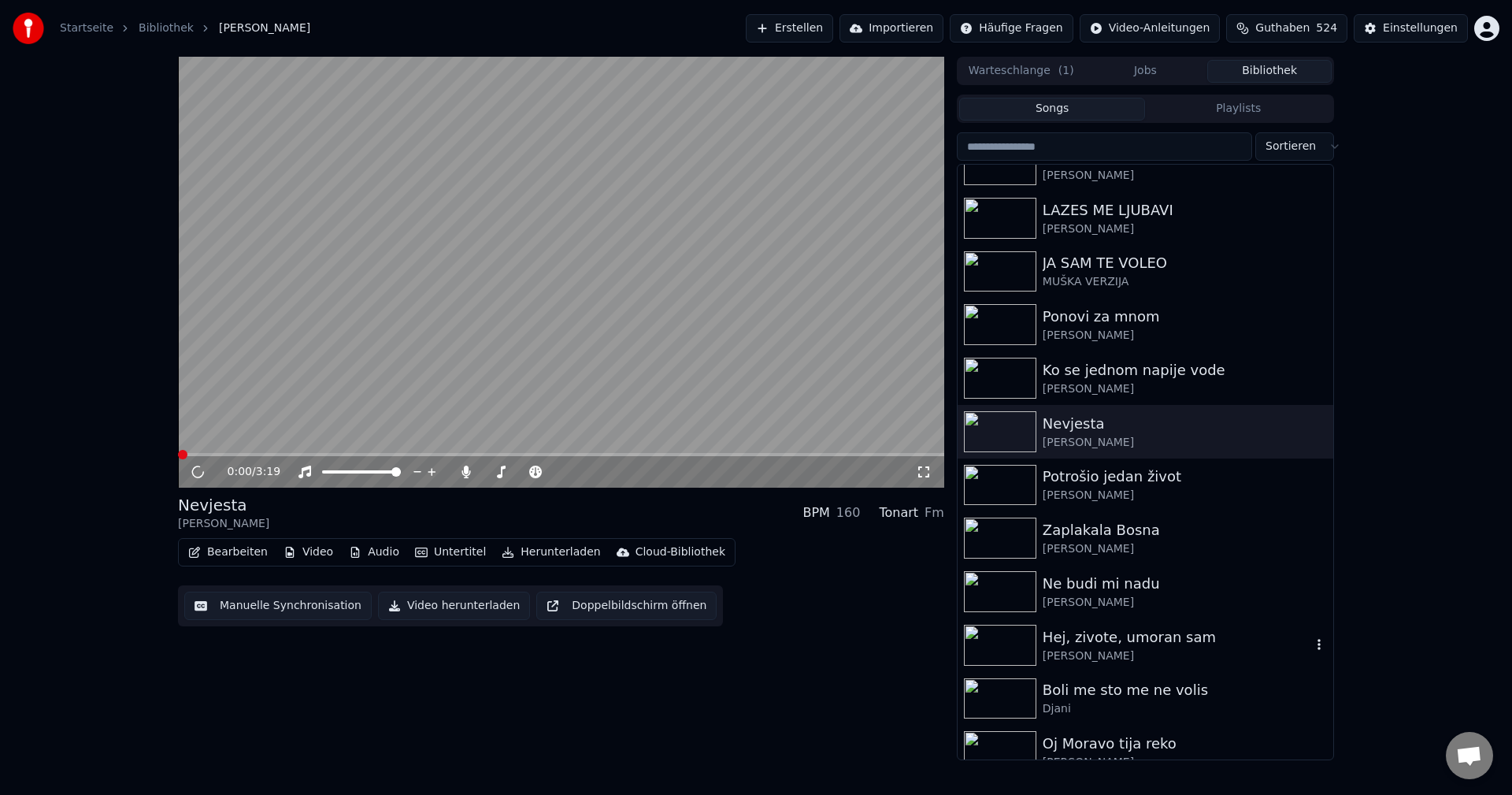
scroll to position [2600, 0]
